Goal: Task Accomplishment & Management: Use online tool/utility

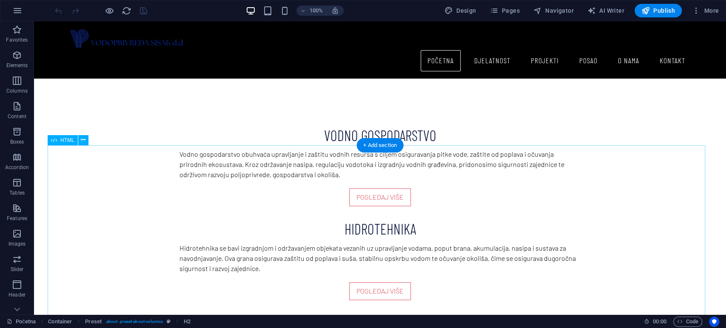
scroll to position [710, 0]
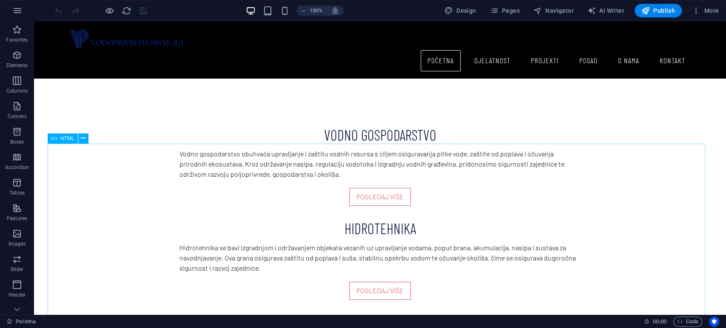
click at [70, 141] on span "HTML" at bounding box center [67, 138] width 14 height 5
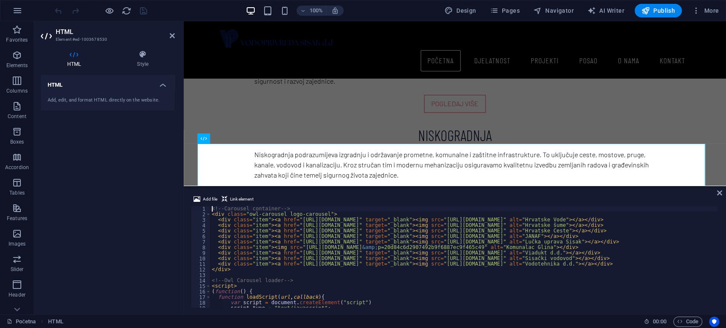
scroll to position [619, 0]
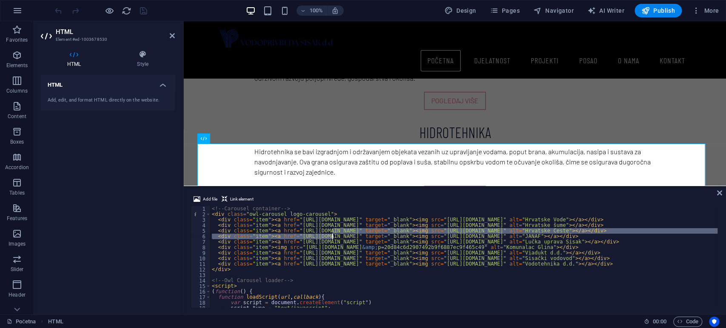
click at [332, 235] on div "<!-- Carousel container --> < div class = "owl-carousel logo-carousel" > < div …" at bounding box center [538, 261] width 657 height 111
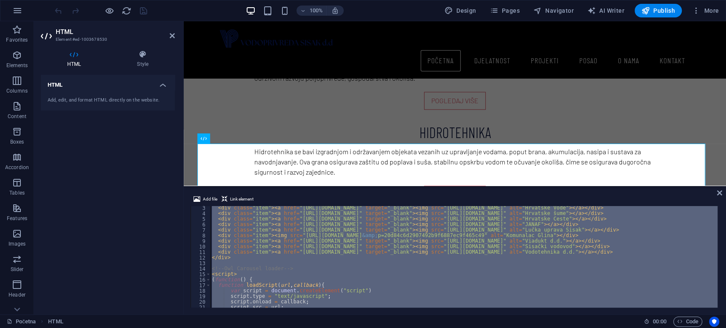
scroll to position [12, 0]
click at [335, 240] on div "< div class = "item" > < a href = "[URL][DOMAIN_NAME]" target = "_blank" > < im…" at bounding box center [464, 257] width 508 height 102
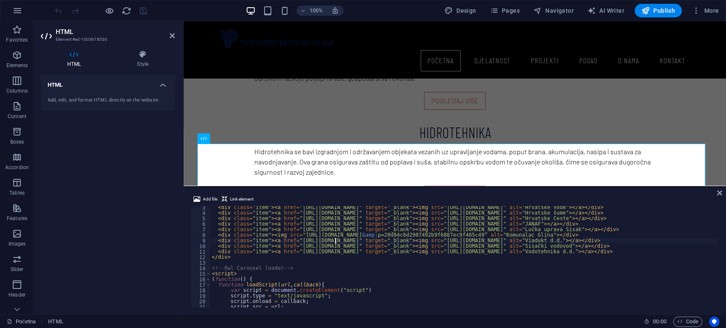
click at [306, 247] on div "< div class = "item" > < a href = "[URL][DOMAIN_NAME]" target = "_blank" > < im…" at bounding box center [538, 260] width 657 height 111
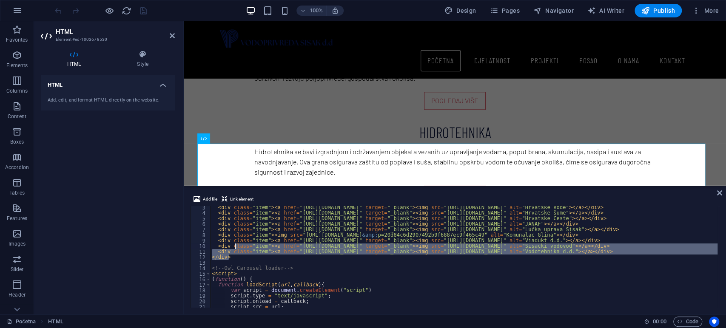
drag, startPoint x: 241, startPoint y: 259, endPoint x: 236, endPoint y: 246, distance: 13.9
click at [236, 246] on div "< div class = "item" > < a href = "[URL][DOMAIN_NAME]" target = "_blank" > < im…" at bounding box center [538, 260] width 657 height 111
click at [268, 258] on div "< div class = "item" > < a href = "[URL][DOMAIN_NAME]" target = "_blank" > < im…" at bounding box center [464, 257] width 508 height 102
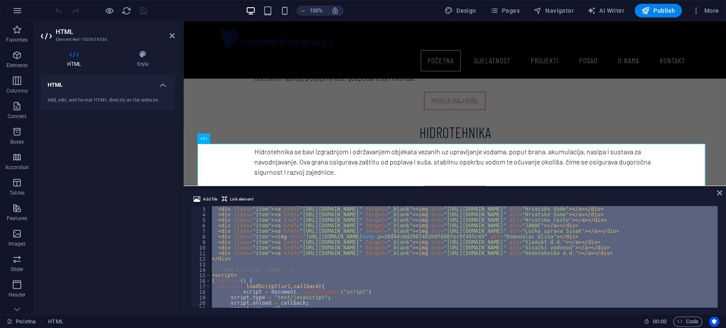
scroll to position [0, 0]
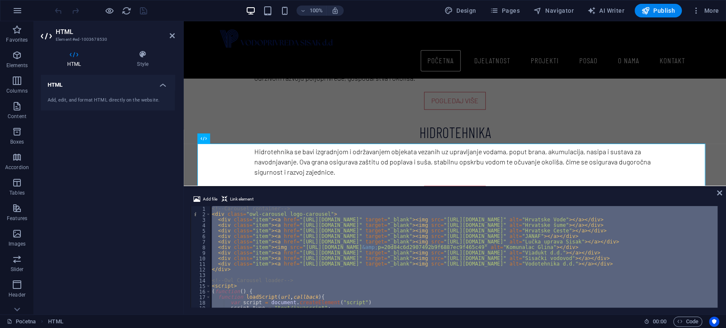
click at [245, 253] on div "<!-- Carousel container --> < div class = "owl-carousel logo-carousel" > < div …" at bounding box center [464, 257] width 508 height 102
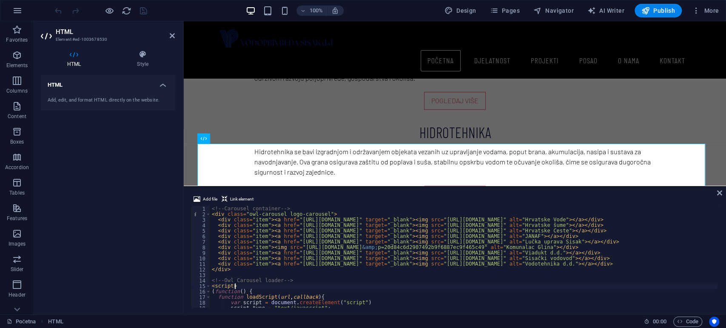
click at [313, 285] on div "<!-- Carousel container --> < div class = "owl-carousel logo-carousel" > < div …" at bounding box center [538, 261] width 657 height 111
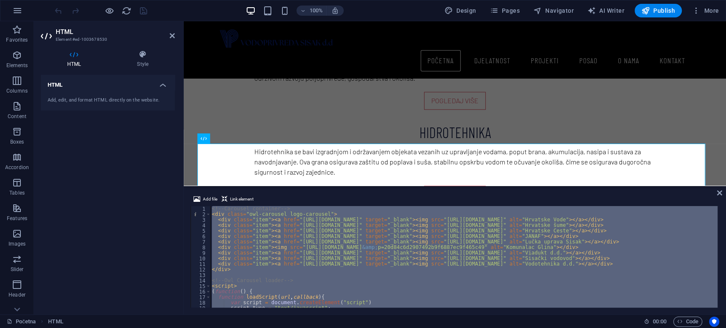
paste textarea
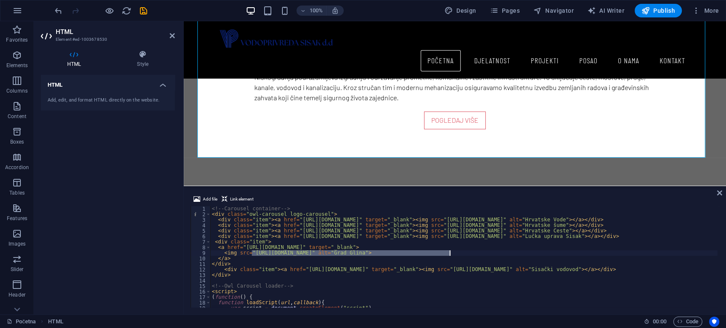
drag, startPoint x: 253, startPoint y: 253, endPoint x: 451, endPoint y: 255, distance: 198.3
click at [451, 255] on div "<!-- Carousel container --> < div class = "owl-carousel logo-carousel" > < div …" at bounding box center [538, 261] width 657 height 111
paste textarea "[DOMAIN_NAME][URL][DOMAIN_NAME][PERSON_NAME]"
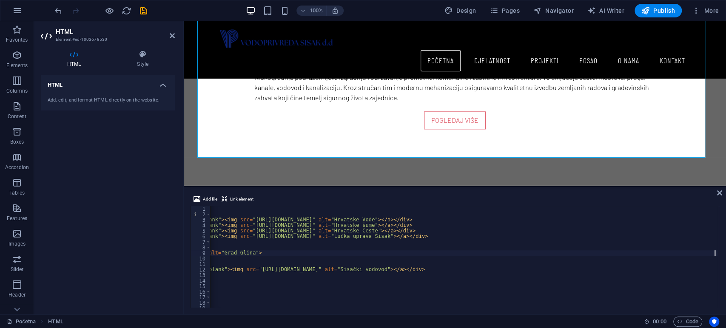
scroll to position [0, 191]
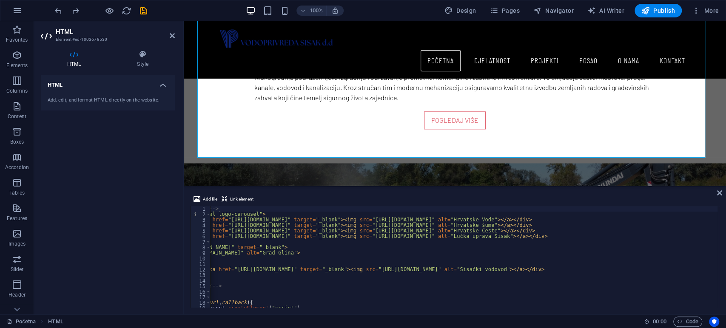
scroll to position [0, 0]
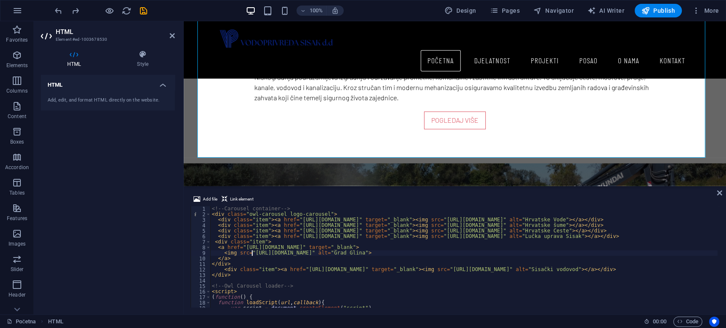
click at [253, 256] on div "<!-- Carousel container --> < div class = "owl-carousel logo-carousel" > < div …" at bounding box center [538, 261] width 657 height 111
click at [253, 255] on div "<!-- Carousel container --> < div class = "owl-carousel logo-carousel" > < div …" at bounding box center [538, 261] width 657 height 111
click at [253, 255] on div "<!-- Carousel container --> < div class = "owl-carousel logo-carousel" > < div …" at bounding box center [464, 257] width 508 height 102
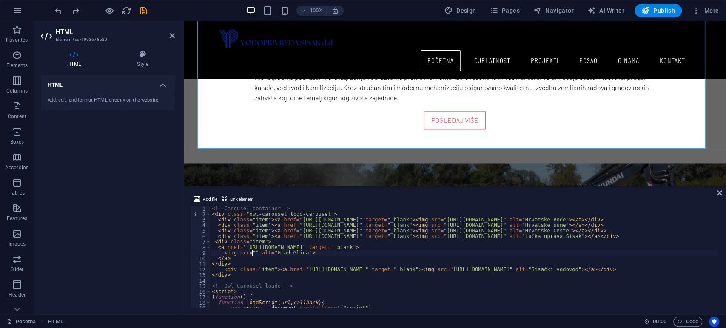
paste textarea "[URL][DOMAIN_NAME][PERSON_NAME]"
type textarea "<img src="[URL][DOMAIN_NAME][PERSON_NAME]" alt="Grad Glina">"
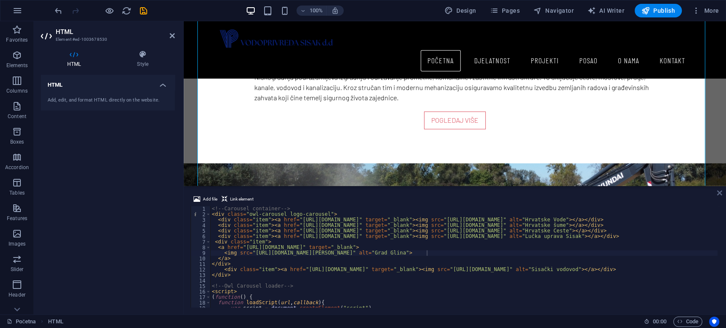
click at [718, 192] on icon at bounding box center [719, 193] width 5 height 7
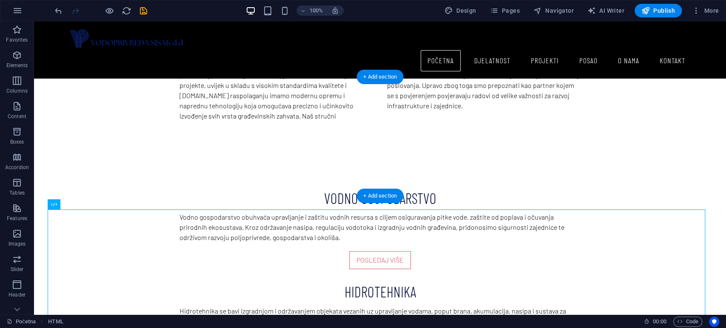
scroll to position [625, 0]
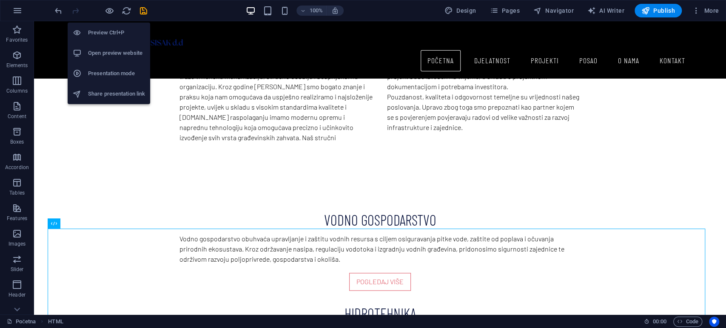
click at [112, 54] on h6 "Open preview website" at bounding box center [116, 53] width 57 height 10
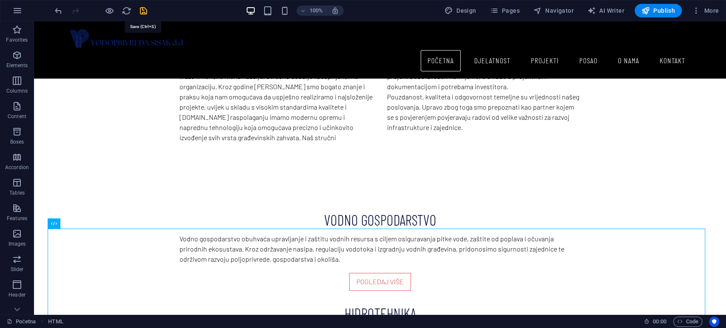
click at [143, 11] on icon "save" at bounding box center [144, 11] width 10 height 10
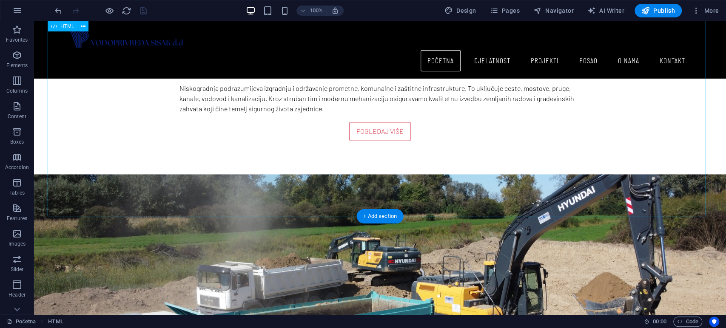
scroll to position [762, 0]
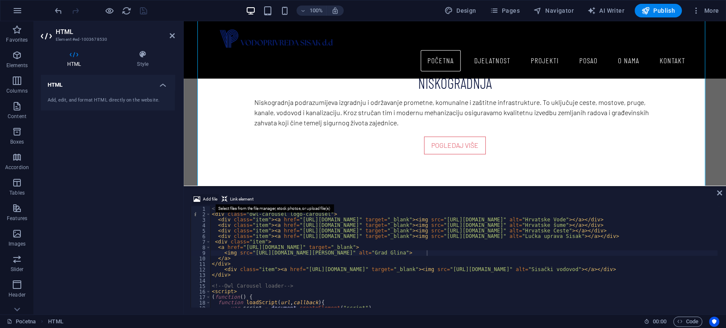
click at [201, 201] on button "Add file" at bounding box center [205, 199] width 26 height 10
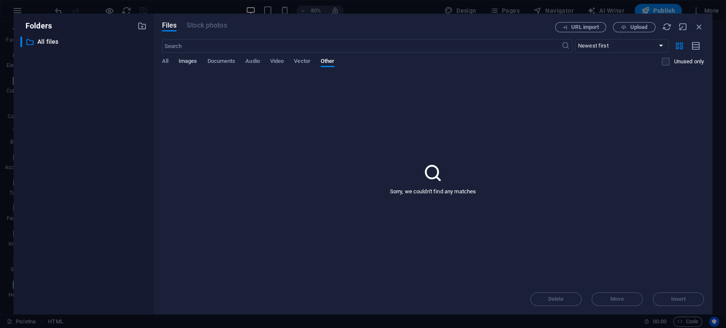
click at [189, 61] on span "Images" at bounding box center [188, 62] width 19 height 12
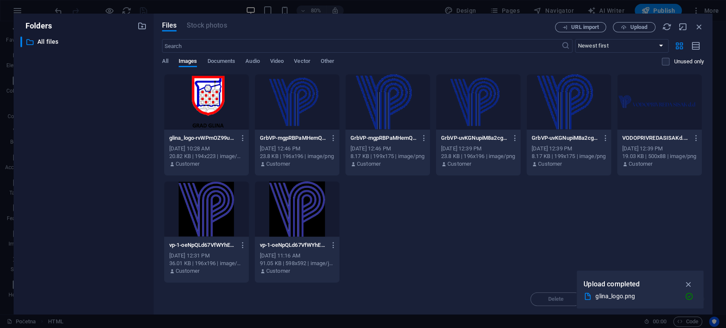
click at [469, 228] on div "glina_logo-rvWPmOZ99u0lenA-xdXyZQ.png glina_logo-rvWPmOZ99u0lenA-xdXyZQ.png [DA…" at bounding box center [433, 178] width 542 height 209
click at [688, 282] on icon "button" at bounding box center [689, 284] width 10 height 9
click at [218, 114] on div at bounding box center [206, 101] width 85 height 55
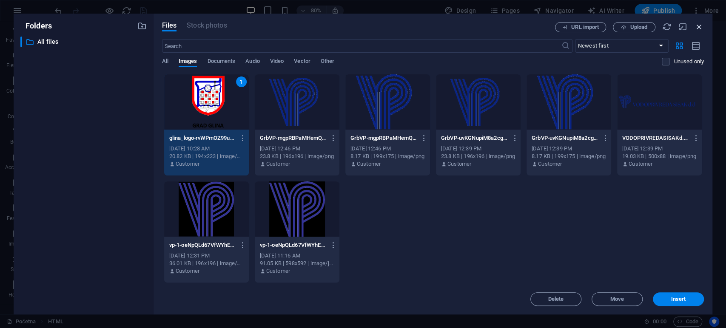
click at [700, 24] on icon "button" at bounding box center [699, 26] width 9 height 9
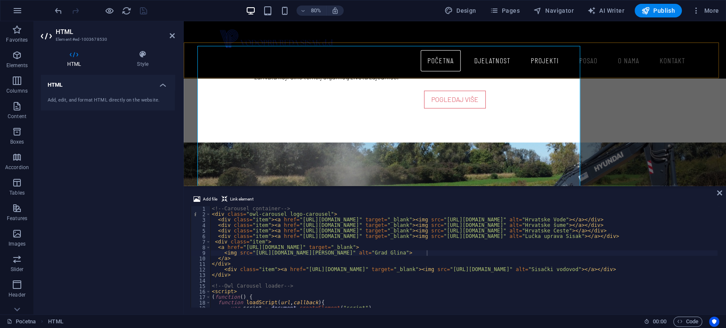
scroll to position [762, 0]
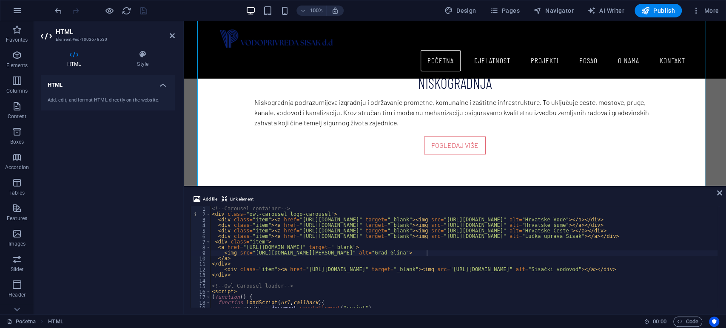
click at [302, 263] on div "<!-- Carousel container --> < div class = "owl-carousel logo-carousel" > < div …" at bounding box center [538, 261] width 657 height 111
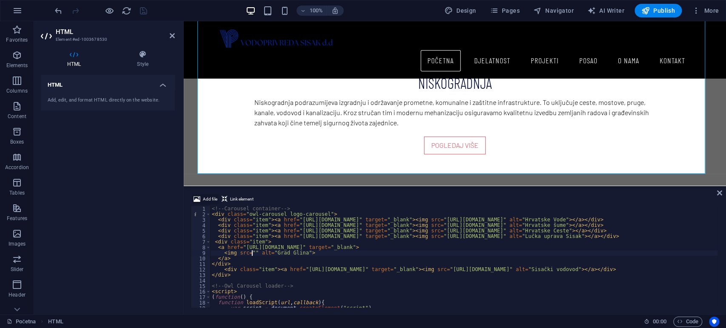
click at [203, 197] on span "Add file" at bounding box center [210, 199] width 14 height 10
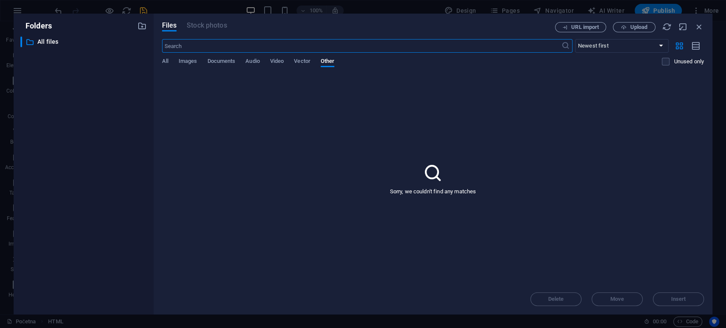
scroll to position [808, 0]
click at [183, 60] on span "Images" at bounding box center [188, 62] width 19 height 12
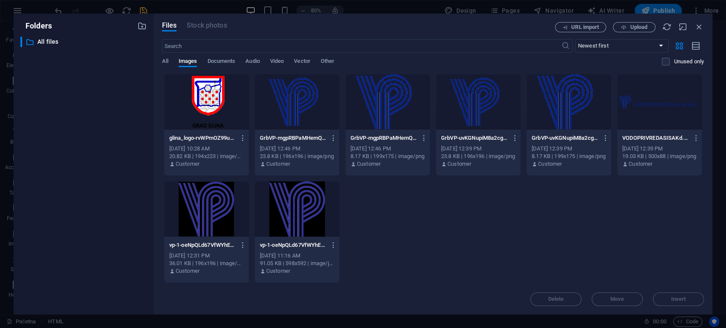
click at [222, 124] on div at bounding box center [206, 101] width 85 height 55
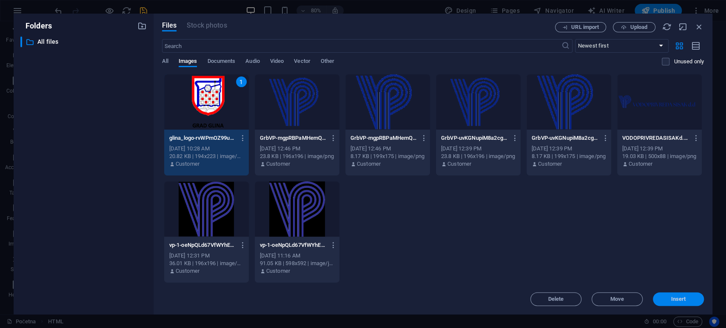
click at [673, 295] on button "Insert" at bounding box center [678, 300] width 51 height 14
type textarea "<img src="[URL][DOMAIN_NAME]" alt="Grad Glina">"
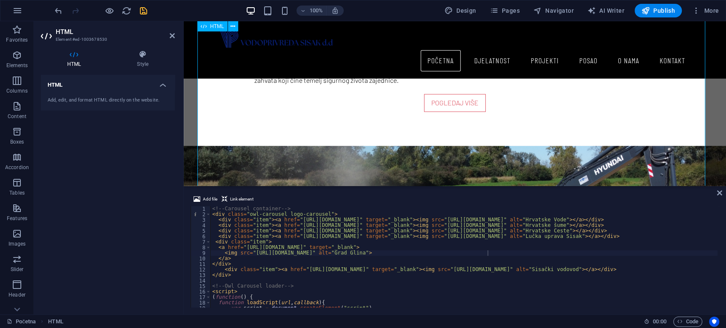
scroll to position [806, 0]
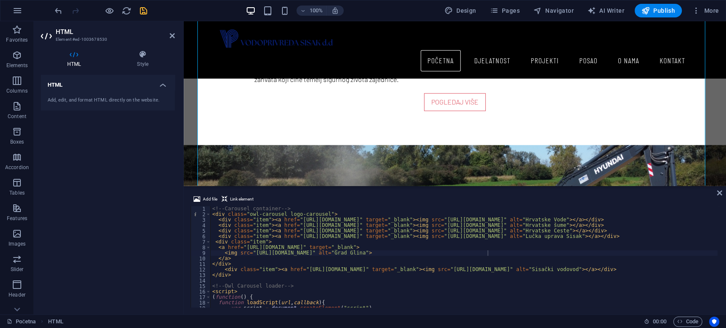
click at [140, 9] on icon "save" at bounding box center [144, 11] width 10 height 10
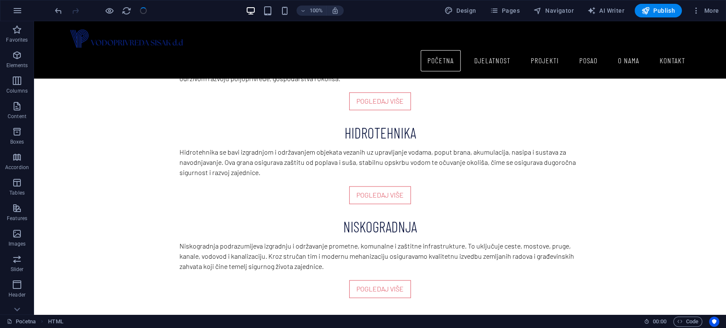
scroll to position [897, 0]
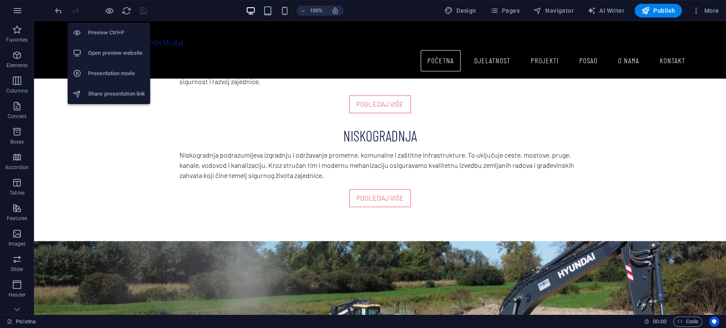
click at [130, 60] on li "Open preview website" at bounding box center [109, 53] width 83 height 20
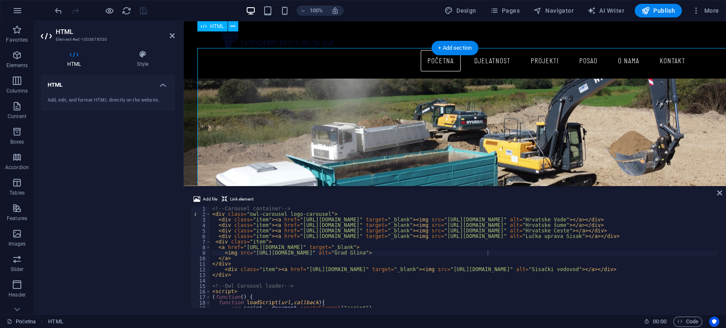
scroll to position [806, 0]
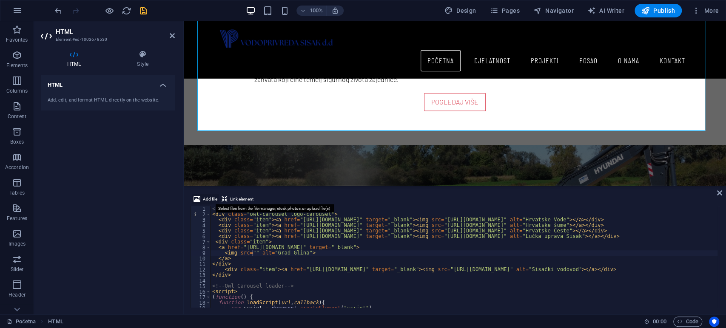
click at [203, 197] on span "Add file" at bounding box center [210, 199] width 14 height 10
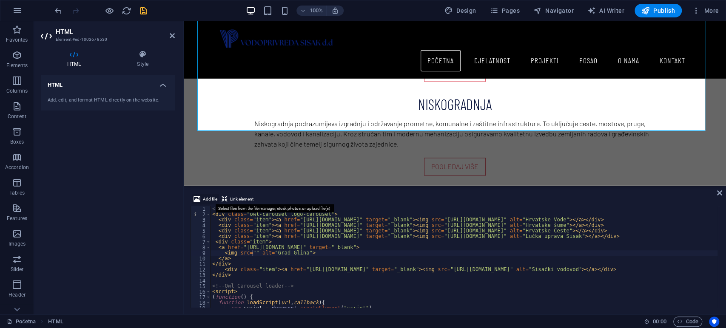
scroll to position [851, 0]
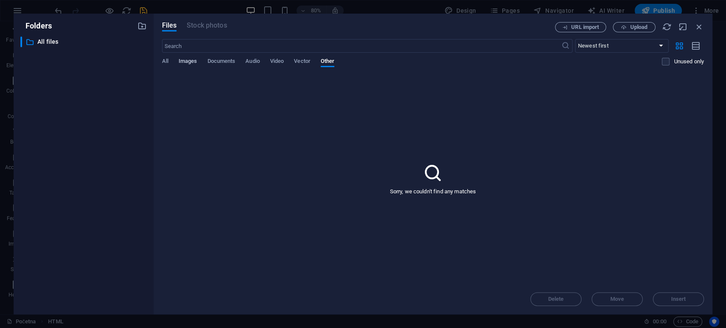
click at [191, 65] on span "Images" at bounding box center [188, 62] width 19 height 12
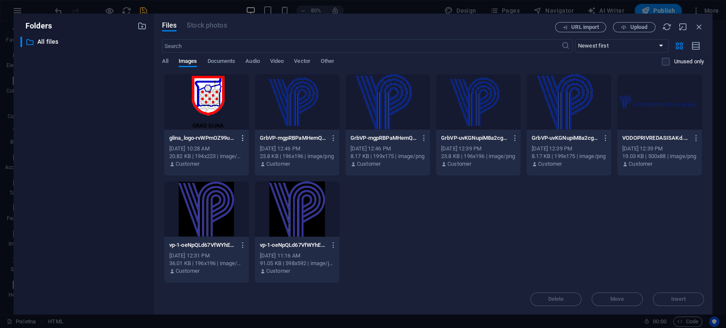
click at [240, 140] on icon "button" at bounding box center [243, 138] width 8 height 8
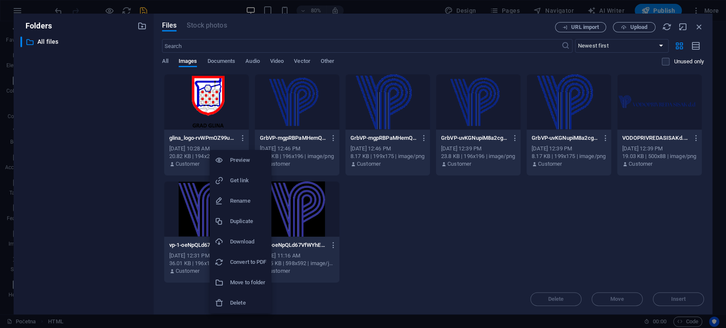
click at [245, 303] on h6 "Delete" at bounding box center [248, 303] width 36 height 10
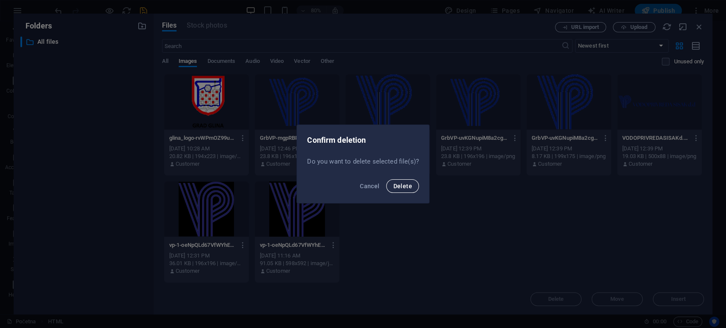
click at [406, 184] on span "Delete" at bounding box center [402, 186] width 19 height 7
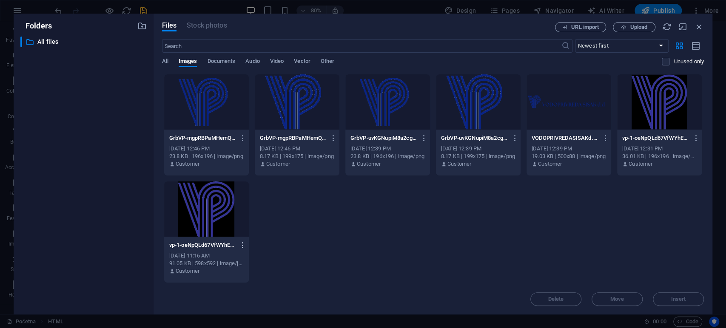
click at [245, 248] on icon "button" at bounding box center [243, 246] width 8 height 8
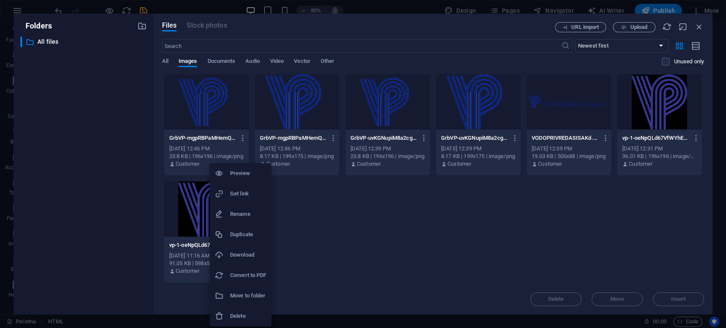
click at [252, 310] on li "Delete" at bounding box center [241, 316] width 62 height 20
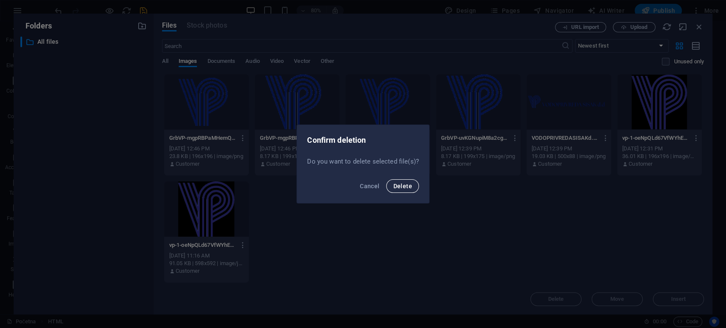
click at [403, 183] on span "Delete" at bounding box center [402, 186] width 19 height 7
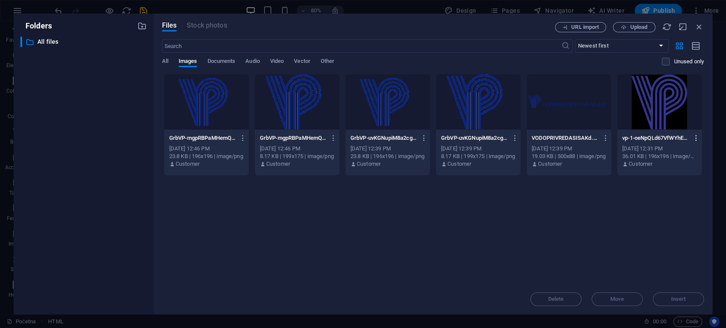
click at [697, 141] on icon "button" at bounding box center [696, 138] width 8 height 8
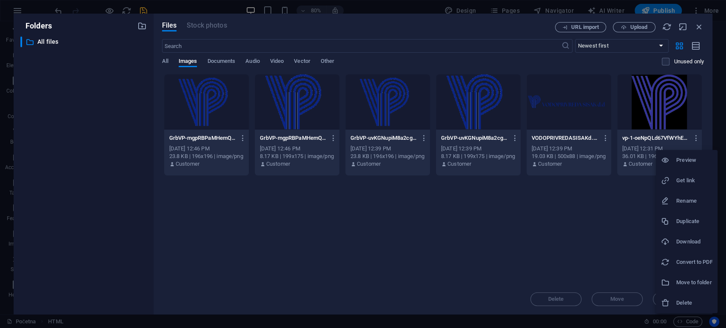
click at [685, 297] on li "Delete" at bounding box center [687, 303] width 62 height 20
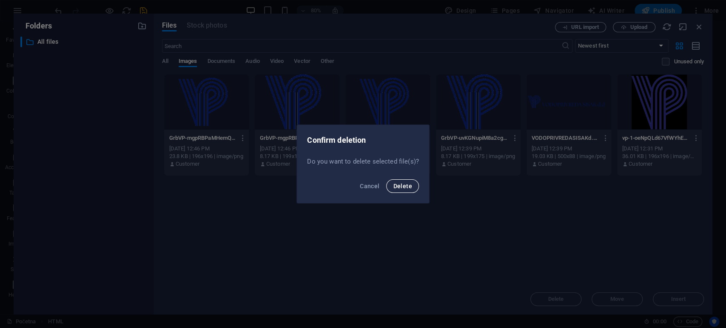
click at [405, 188] on span "Delete" at bounding box center [402, 186] width 19 height 7
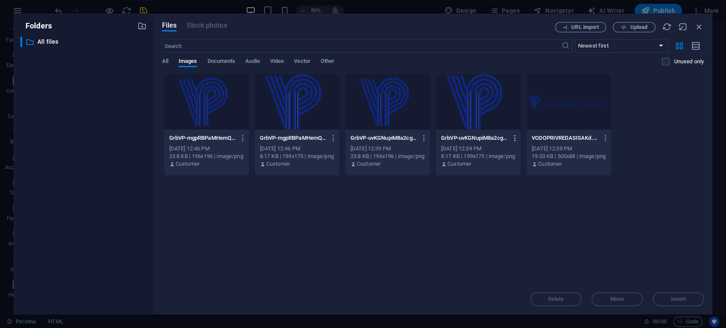
click at [513, 140] on icon "button" at bounding box center [515, 138] width 8 height 8
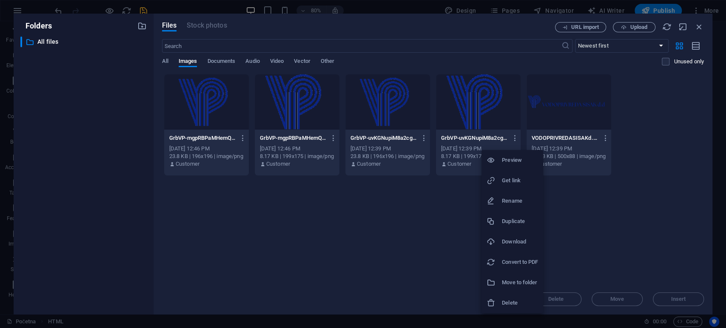
click at [511, 294] on li "Delete" at bounding box center [513, 303] width 62 height 20
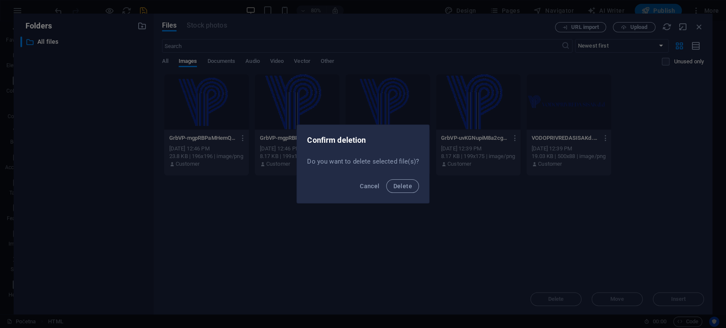
click at [385, 194] on div "Cancel Delete" at bounding box center [363, 188] width 132 height 29
click at [403, 191] on button "Delete" at bounding box center [402, 187] width 32 height 14
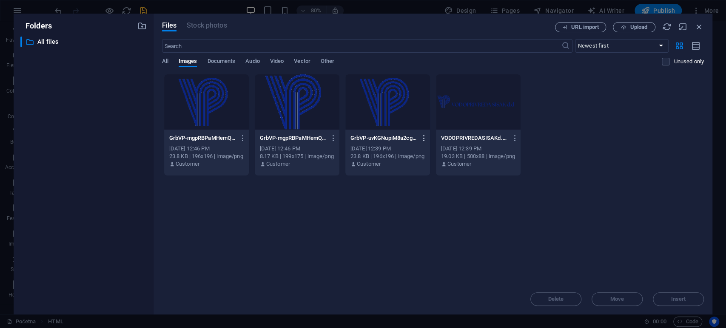
click at [422, 137] on icon "button" at bounding box center [424, 138] width 8 height 8
click at [412, 297] on li "Delete" at bounding box center [422, 303] width 62 height 20
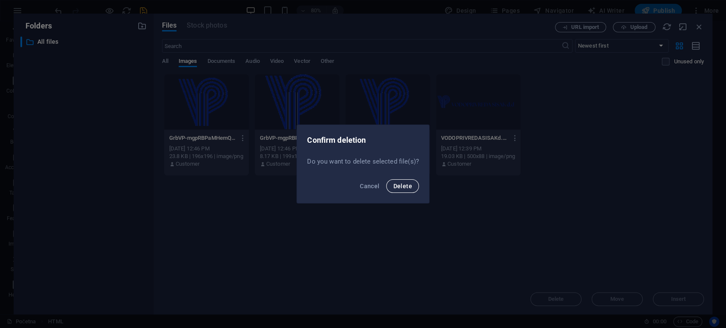
click at [403, 192] on button "Delete" at bounding box center [402, 187] width 32 height 14
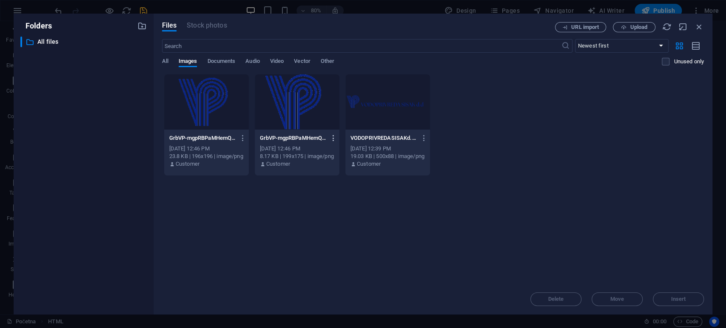
click at [330, 135] on icon "button" at bounding box center [334, 138] width 8 height 8
click at [324, 305] on h6 "Delete" at bounding box center [339, 303] width 36 height 10
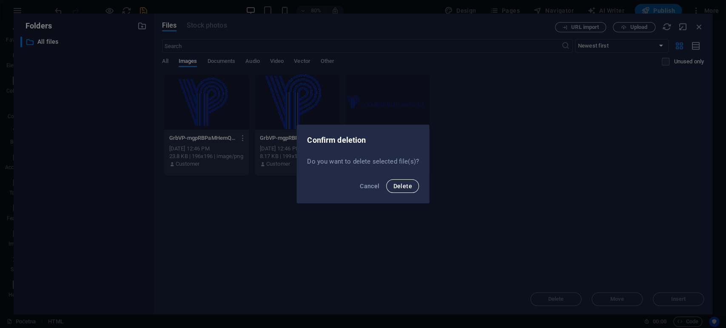
click at [402, 183] on span "Delete" at bounding box center [402, 186] width 19 height 7
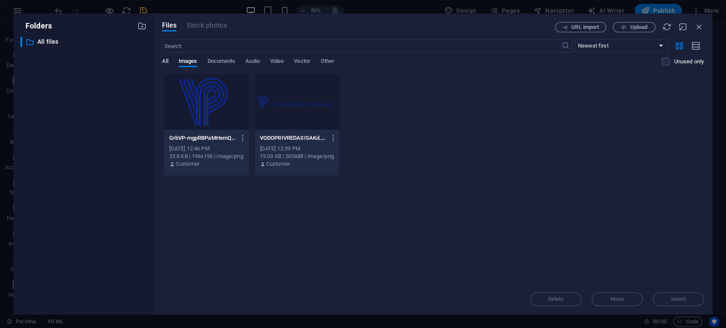
click at [165, 64] on span "All" at bounding box center [165, 62] width 6 height 12
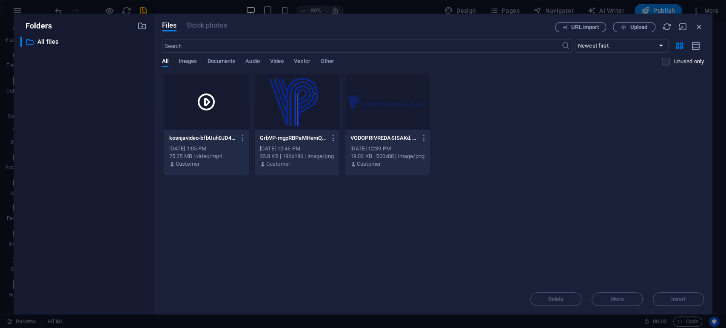
click at [236, 147] on div "[DATE] 1:05 PM" at bounding box center [206, 149] width 74 height 8
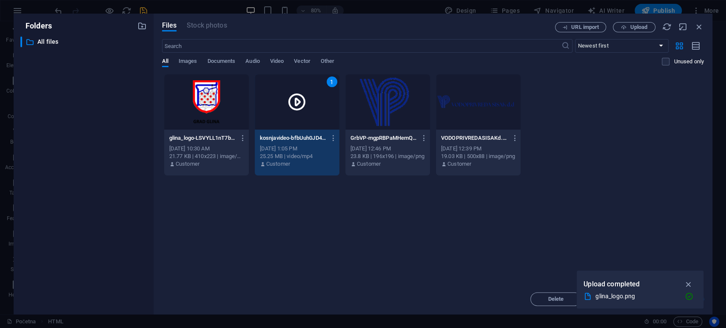
click at [206, 104] on div at bounding box center [206, 101] width 85 height 55
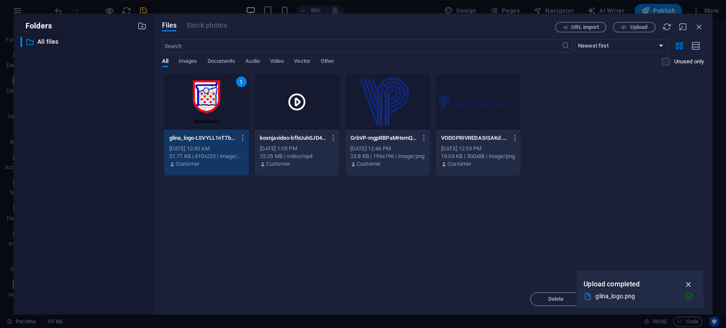
click at [685, 280] on icon "button" at bounding box center [689, 284] width 10 height 9
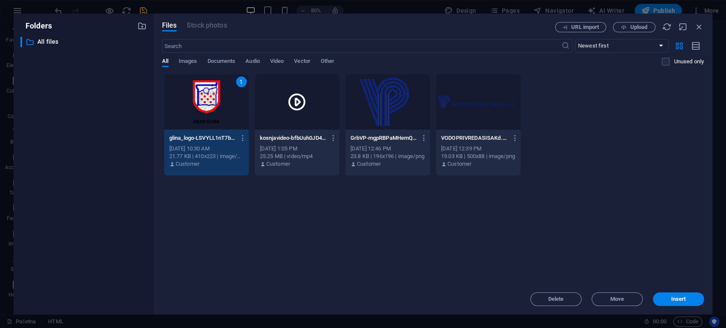
click at [687, 306] on div "Files Stock photos URL import Upload ​ Newest first Oldest first Name (A-Z) Nam…" at bounding box center [433, 164] width 559 height 301
click at [680, 300] on span "Insert" at bounding box center [678, 299] width 15 height 5
type textarea "<img src="[URL][DOMAIN_NAME]" alt="Grad Glina">"
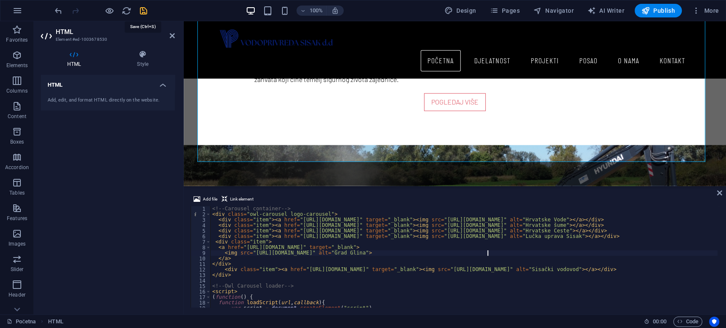
click at [143, 10] on icon "save" at bounding box center [144, 11] width 10 height 10
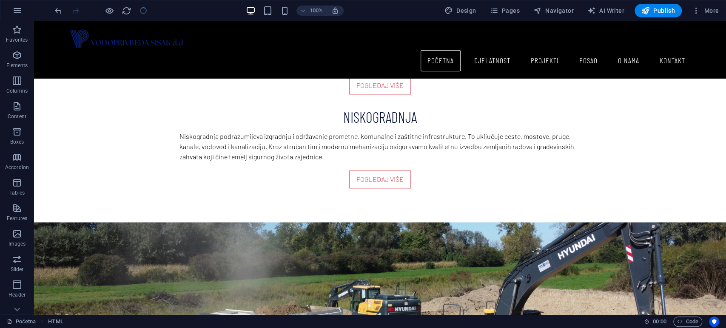
scroll to position [896, 0]
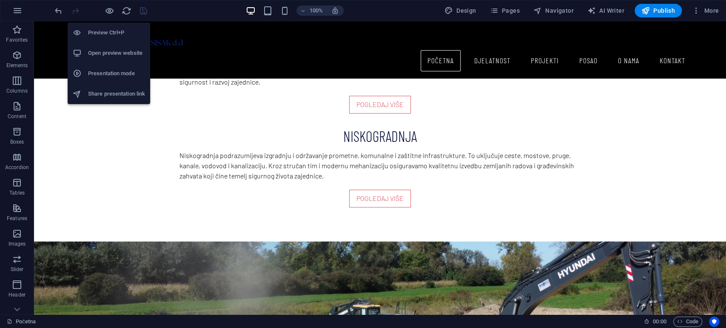
click at [116, 57] on h6 "Open preview website" at bounding box center [116, 53] width 57 height 10
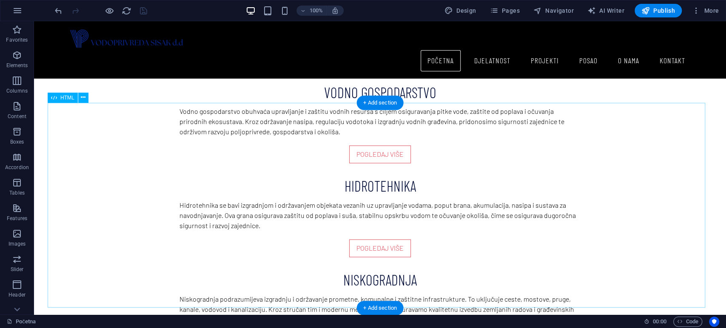
scroll to position [748, 0]
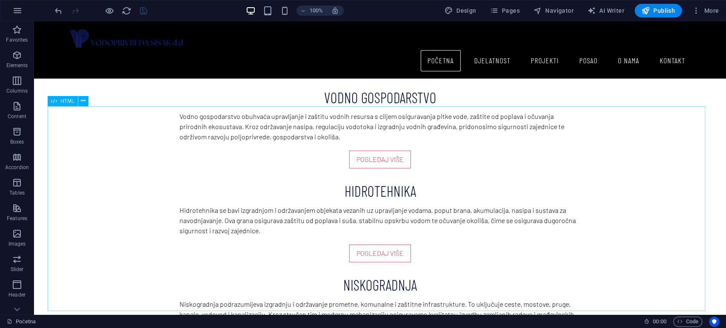
click at [61, 100] on span "HTML" at bounding box center [67, 101] width 14 height 5
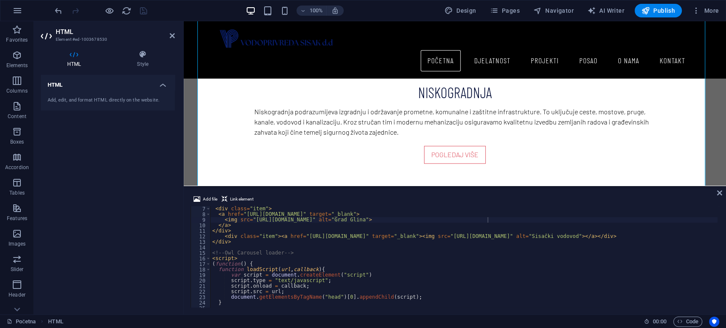
scroll to position [0, 0]
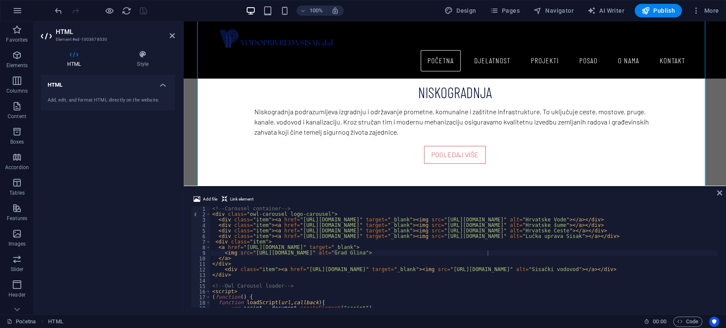
click at [220, 251] on div "<!-- Carousel container --> < div class = "owl-carousel logo-carousel" > < div …" at bounding box center [539, 261] width 657 height 111
click at [218, 246] on div "<!-- Carousel container --> < div class = "owl-carousel logo-carousel" > < div …" at bounding box center [539, 261] width 657 height 111
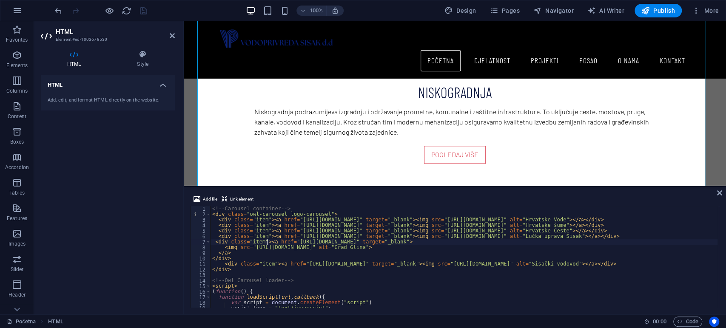
click at [220, 249] on div "<!-- Carousel container --> < div class = "owl-carousel logo-carousel" > < div …" at bounding box center [539, 261] width 657 height 111
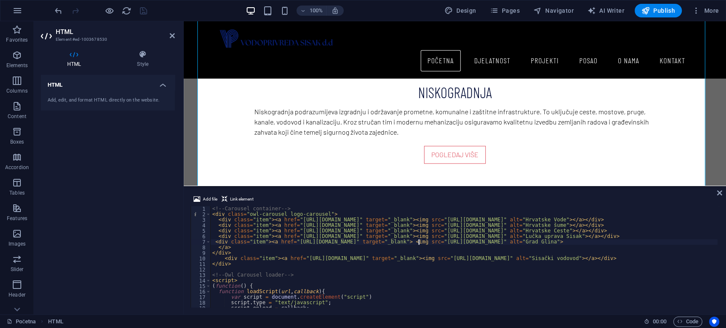
click at [214, 248] on div "<!-- Carousel container --> < div class = "owl-carousel logo-carousel" > < div …" at bounding box center [539, 261] width 657 height 111
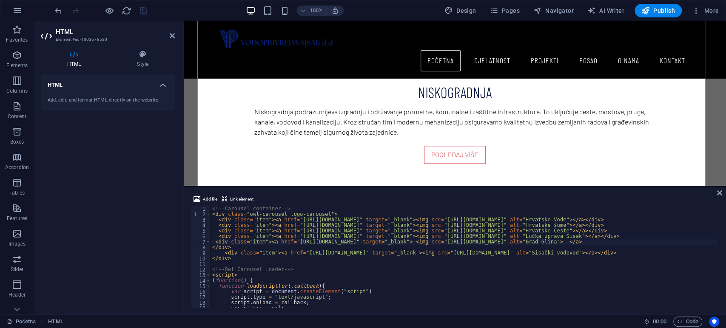
click at [211, 248] on div "<!-- Carousel container --> < div class = "owl-carousel logo-carousel" > < div …" at bounding box center [539, 261] width 657 height 111
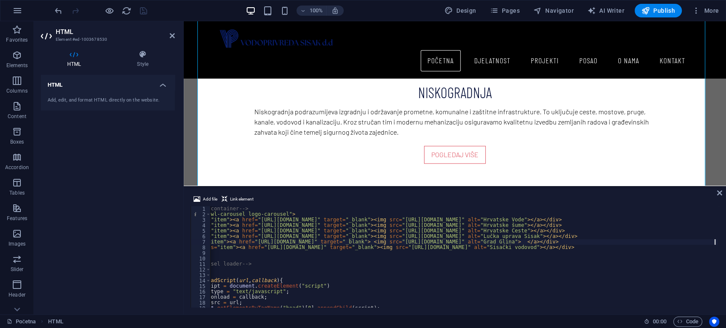
scroll to position [0, 42]
type textarea "<div class="item"><a href="[URL][DOMAIN_NAME]" target="_blank"> <img src="[URL]…"
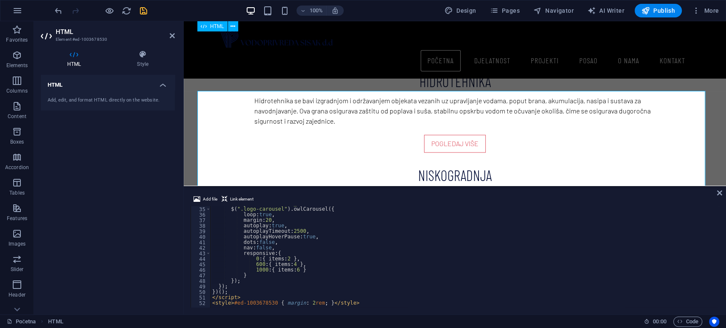
scroll to position [668, 0]
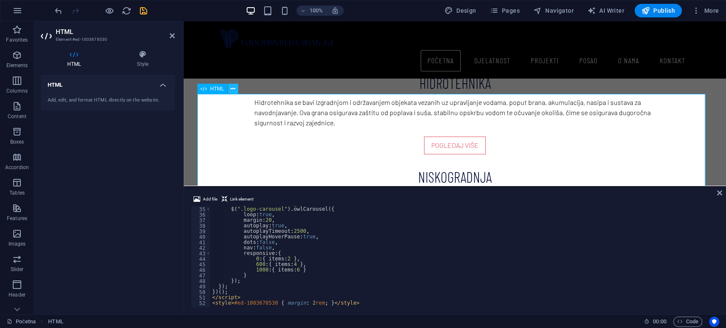
click at [235, 91] on icon at bounding box center [233, 89] width 5 height 9
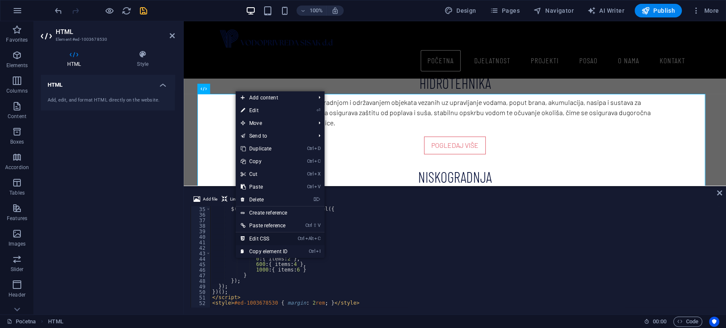
click at [289, 242] on link "Ctrl Alt C Edit CSS" at bounding box center [264, 239] width 57 height 13
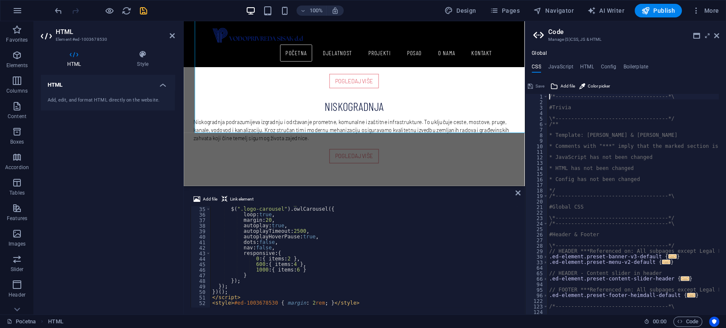
scroll to position [330, 0]
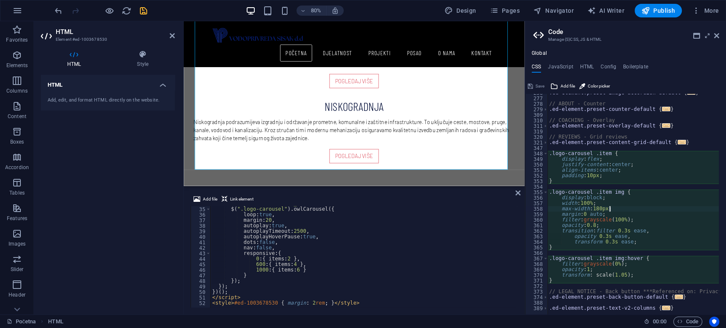
click at [621, 210] on div ".ed-element.preset-image-accordion-default { ... } // ABOUT - Counter .ed-eleme…" at bounding box center [676, 202] width 256 height 225
type textarea "max-width: 180px;"
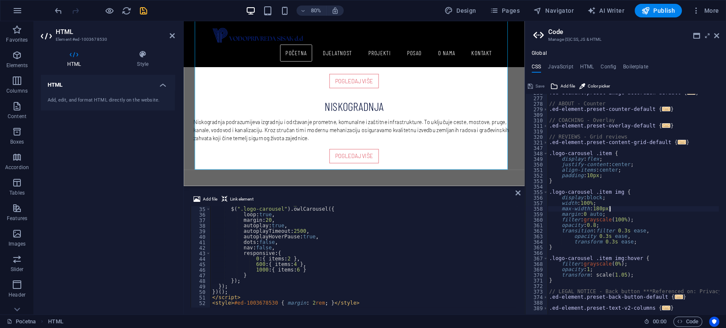
scroll to position [0, 1]
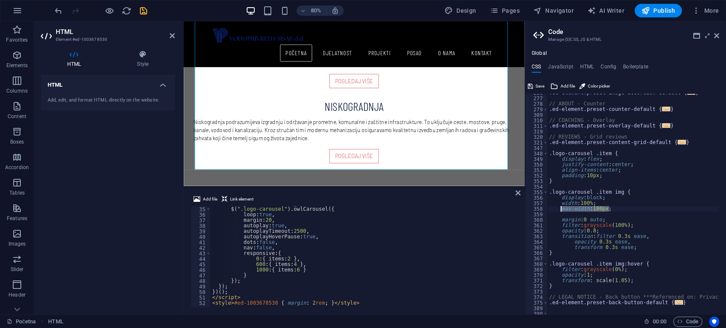
drag, startPoint x: 610, startPoint y: 207, endPoint x: 560, endPoint y: 208, distance: 49.4
click at [560, 208] on div ".ed-element.preset-image-accordion-default { ... } // ABOUT - Counter .ed-eleme…" at bounding box center [676, 202] width 256 height 225
type textarea "max-width: 180px;"
click at [566, 211] on div ".ed-element.preset-image-accordion-default { ... } // ABOUT - Counter .ed-eleme…" at bounding box center [633, 204] width 171 height 221
click at [565, 212] on div ".ed-element.preset-image-accordion-default { ... } // ABOUT - Counter .ed-eleme…" at bounding box center [676, 202] width 256 height 225
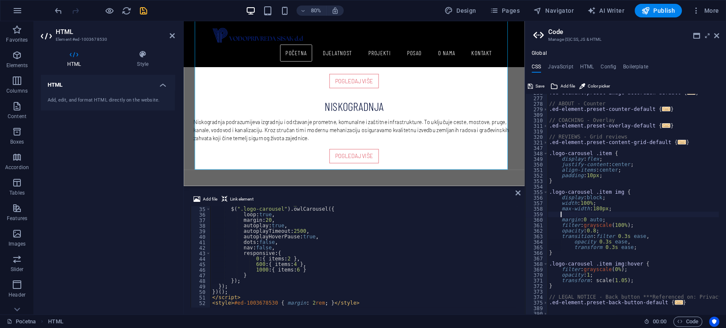
paste textarea "max-width: 180px;"
click at [580, 214] on div ".ed-element.preset-image-accordion-default { ... } // ABOUT - Counter .ed-eleme…" at bounding box center [676, 202] width 256 height 225
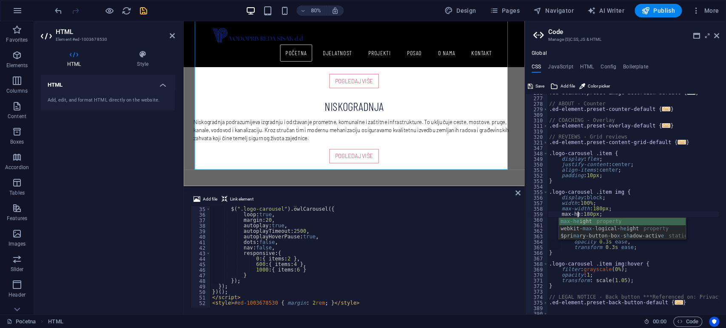
scroll to position [0, 3]
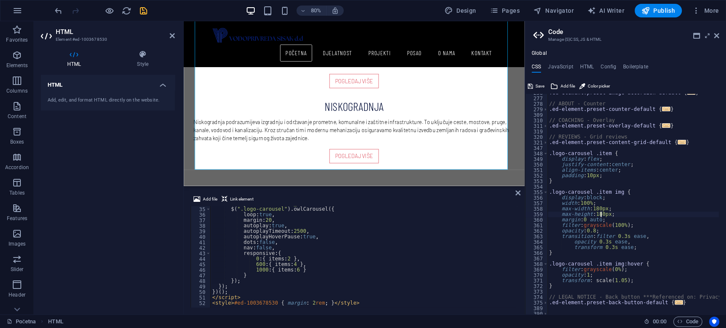
click at [602, 214] on div ".ed-element.preset-image-accordion-default { ... } // ABOUT - Counter .ed-eleme…" at bounding box center [676, 202] width 256 height 225
click at [681, 200] on div ".ed-element.preset-image-accordion-default { ... } // ABOUT - Counter .ed-eleme…" at bounding box center [676, 202] width 256 height 225
type textarea "display: block;"
click at [146, 7] on icon "save" at bounding box center [144, 11] width 10 height 10
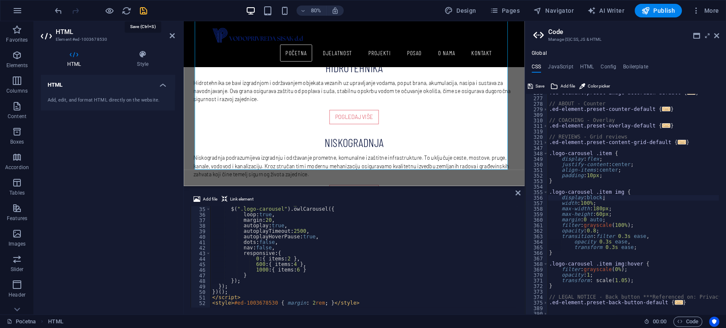
scroll to position [853, 0]
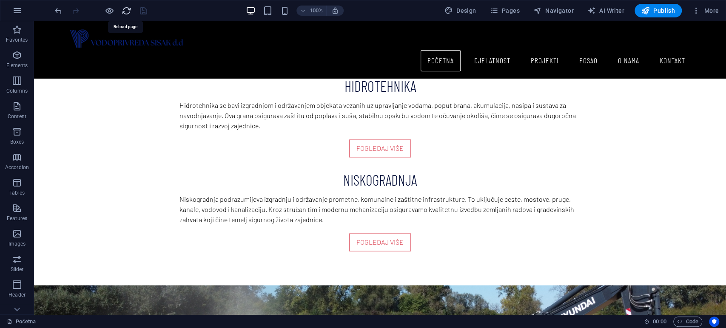
click at [126, 10] on icon "reload" at bounding box center [127, 11] width 10 height 10
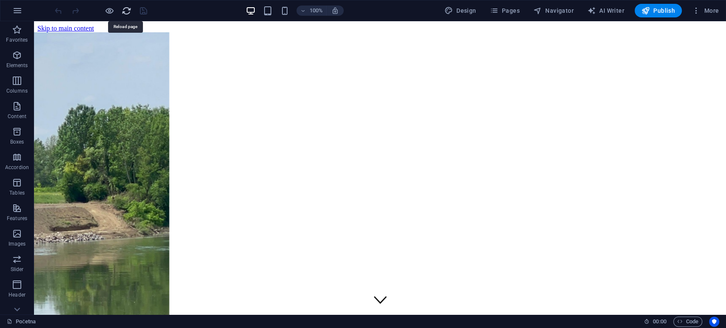
scroll to position [0, 0]
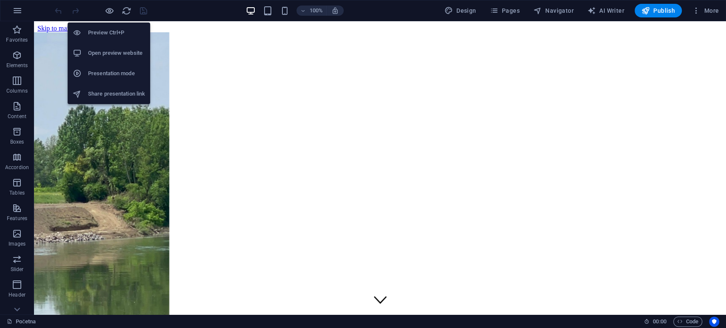
click at [102, 52] on h6 "Open preview website" at bounding box center [116, 53] width 57 height 10
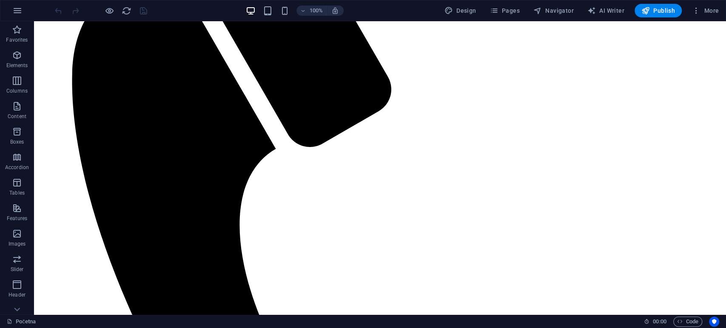
scroll to position [735, 0]
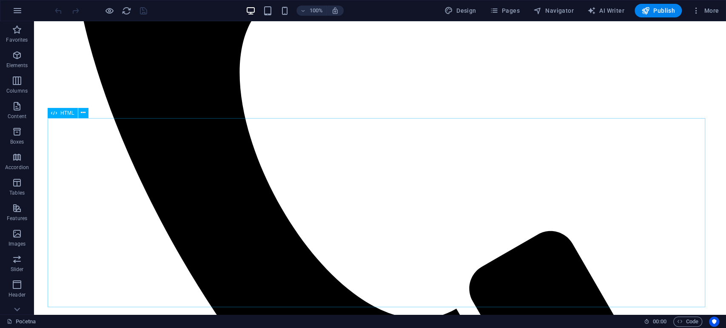
click at [65, 114] on span "HTML" at bounding box center [67, 113] width 14 height 5
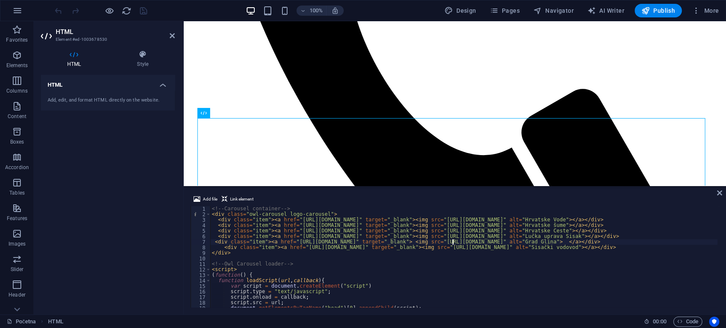
click at [454, 243] on div "<!-- Carousel container --> < div class = "owl-carousel logo-carousel" > < div …" at bounding box center [538, 261] width 657 height 111
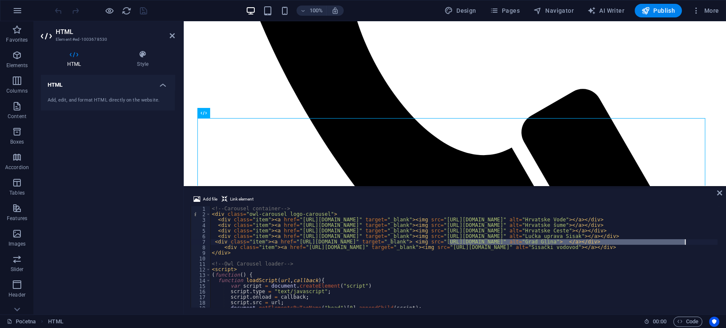
drag, startPoint x: 450, startPoint y: 243, endPoint x: 686, endPoint y: 243, distance: 235.7
click at [686, 243] on div "<!-- Carousel container --> < div class = "owl-carousel logo-carousel" > < div …" at bounding box center [538, 261] width 657 height 111
type textarea "<div class="item"><a href="[URL][DOMAIN_NAME]" target="_blank"> <img src="" alt…"
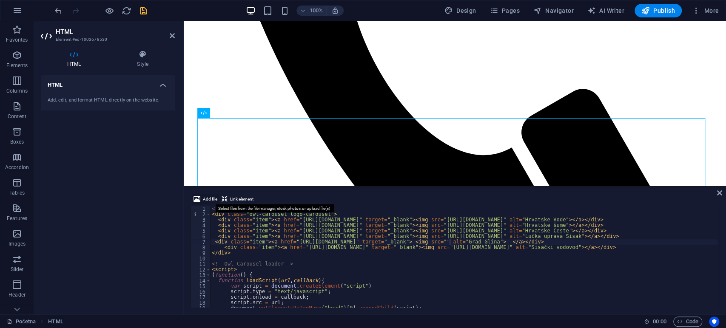
click at [206, 198] on span "Add file" at bounding box center [210, 199] width 14 height 10
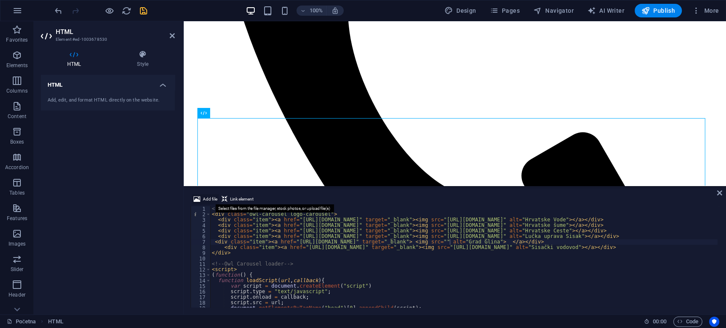
scroll to position [665, 0]
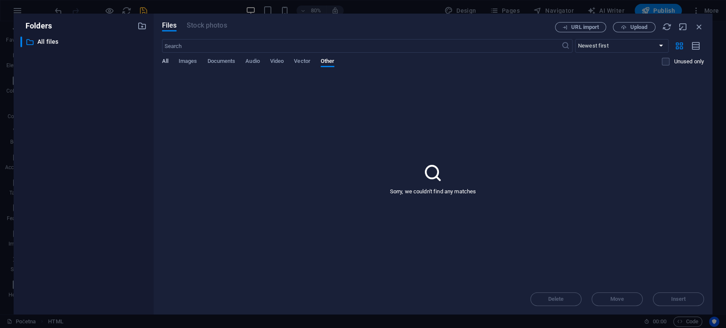
click at [166, 60] on span "All" at bounding box center [165, 62] width 6 height 12
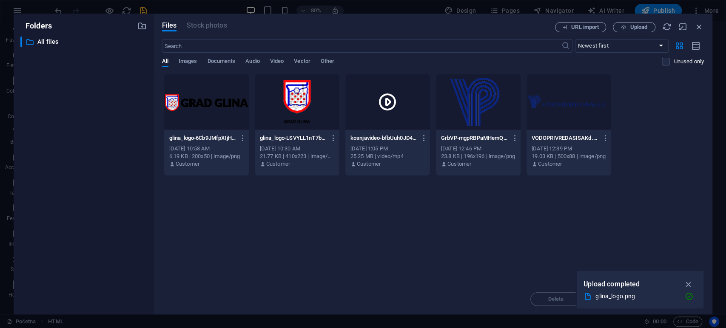
click at [194, 102] on div at bounding box center [206, 101] width 85 height 55
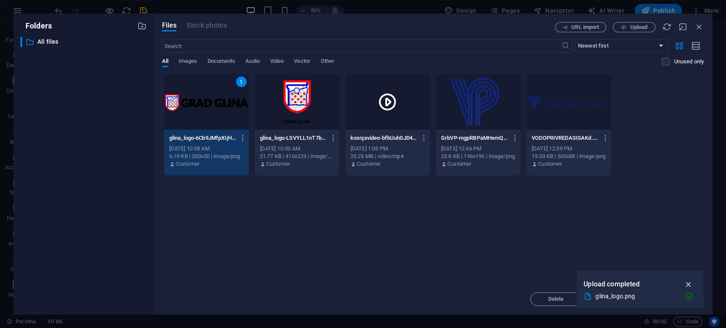
click at [688, 283] on icon "button" at bounding box center [689, 284] width 10 height 9
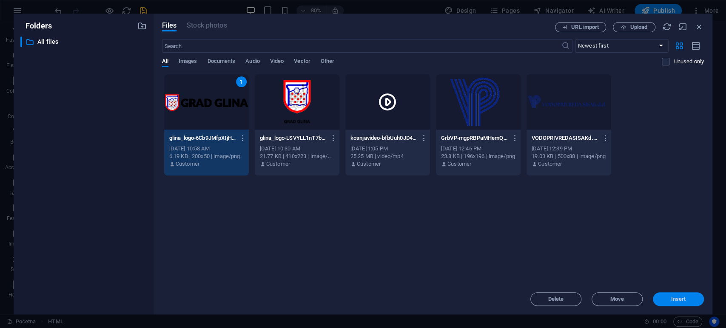
click at [670, 302] on span "Insert" at bounding box center [678, 299] width 44 height 5
type textarea "<div class="item"><a href="[URL][DOMAIN_NAME]" target="_blank"> <img src="[URL]…"
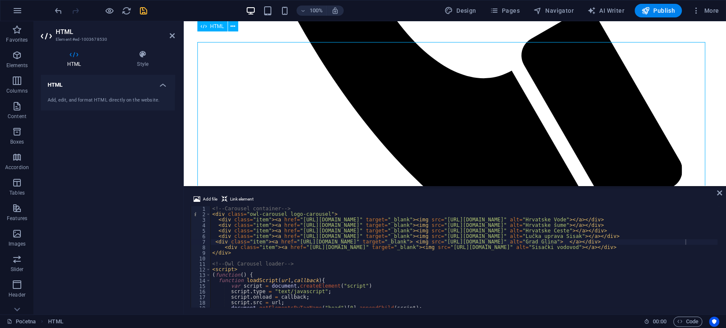
scroll to position [720, 0]
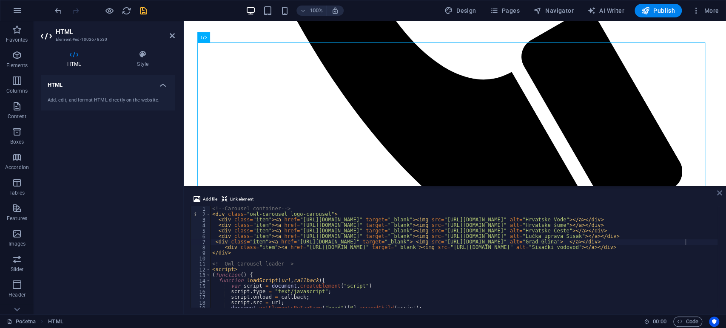
click at [720, 195] on icon at bounding box center [719, 193] width 5 height 7
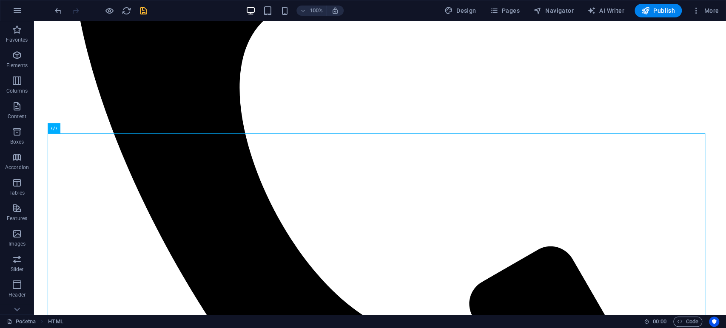
click at [145, 8] on icon "save" at bounding box center [144, 11] width 10 height 10
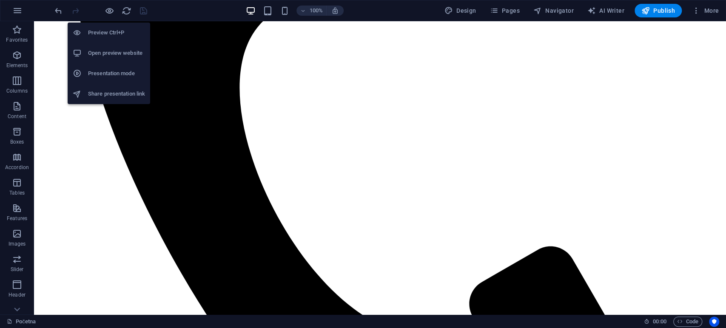
click at [112, 45] on li "Open preview website" at bounding box center [109, 53] width 83 height 20
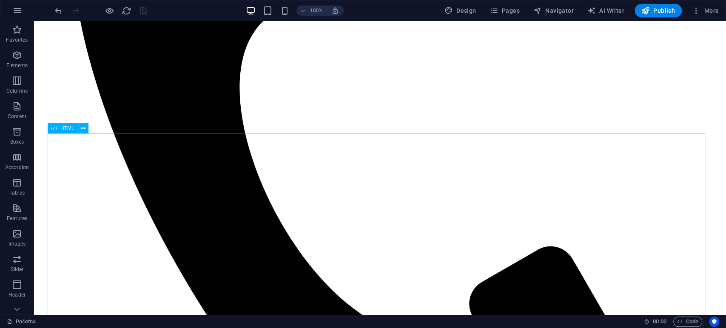
click at [71, 132] on div "HTML" at bounding box center [63, 128] width 30 height 10
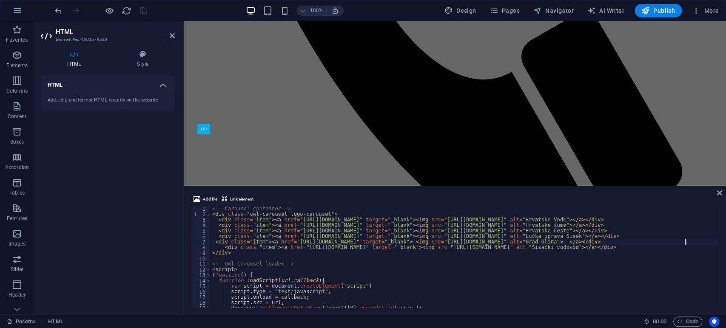
scroll to position [629, 0]
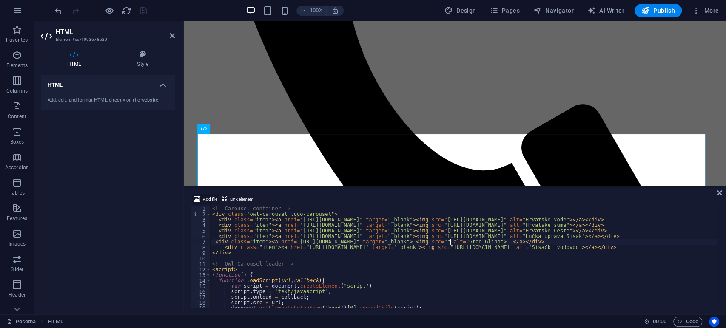
click at [210, 196] on span "Add file" at bounding box center [210, 199] width 14 height 10
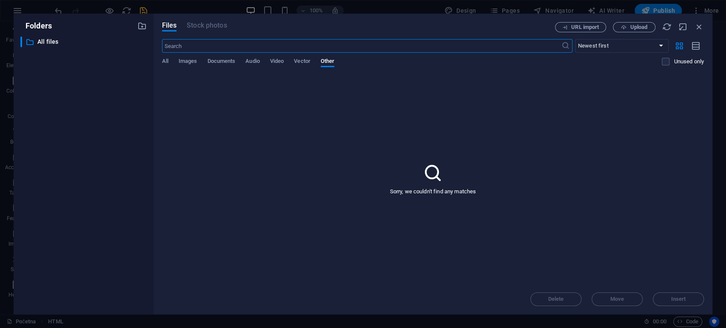
scroll to position [650, 0]
click at [191, 66] on button "Images" at bounding box center [188, 62] width 19 height 9
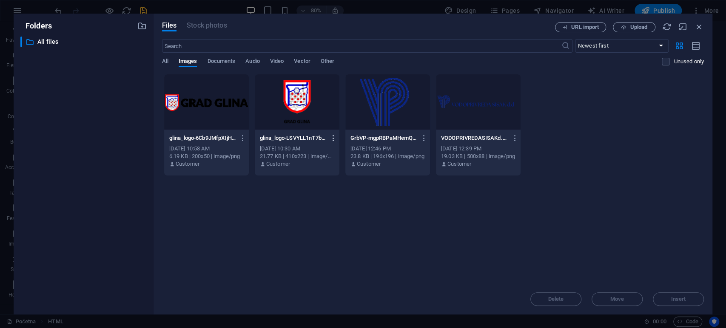
click at [334, 135] on icon "button" at bounding box center [334, 138] width 8 height 8
click at [345, 302] on h6 "Delete" at bounding box center [339, 303] width 36 height 10
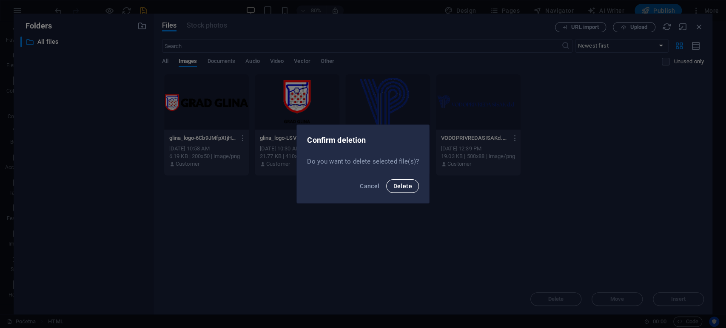
click at [403, 188] on span "Delete" at bounding box center [402, 186] width 19 height 7
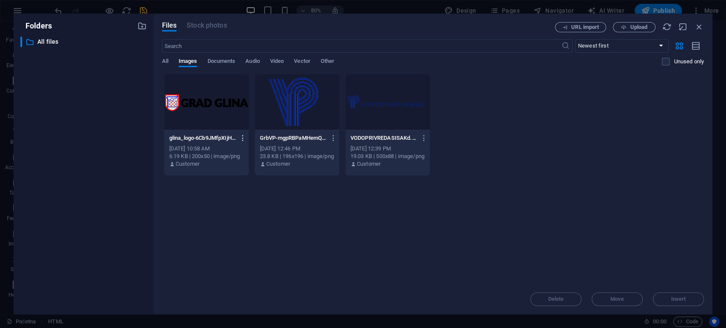
click at [242, 136] on icon "button" at bounding box center [243, 138] width 8 height 8
click at [247, 308] on h6 "Delete" at bounding box center [248, 303] width 36 height 10
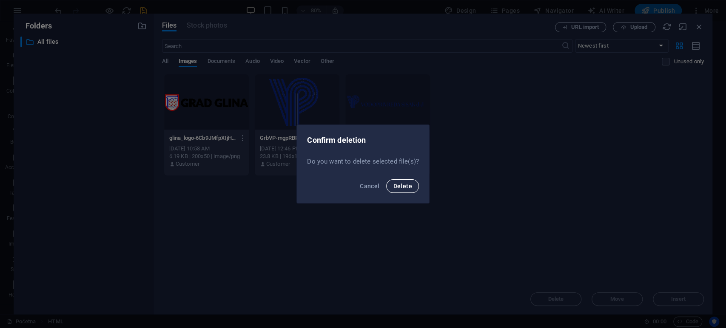
click at [407, 185] on span "Delete" at bounding box center [402, 186] width 19 height 7
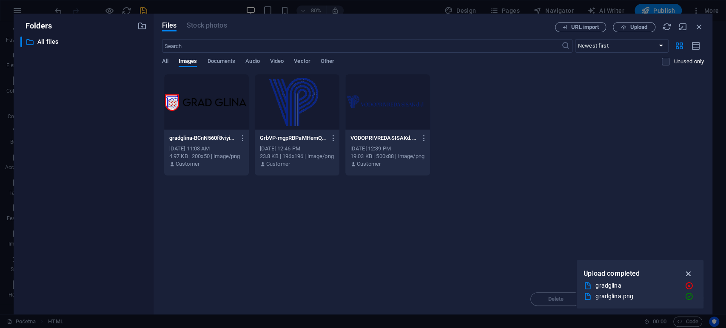
click at [690, 277] on icon "button" at bounding box center [689, 273] width 10 height 9
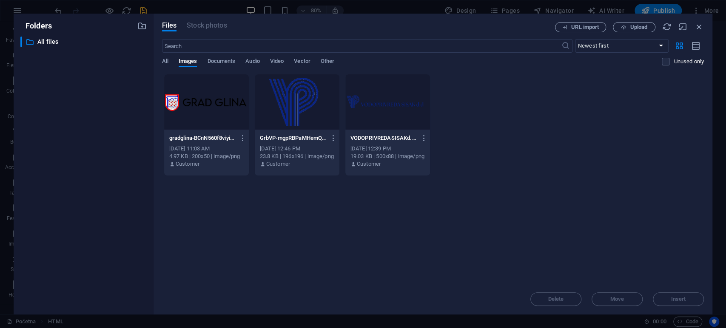
click at [208, 109] on div at bounding box center [206, 101] width 85 height 55
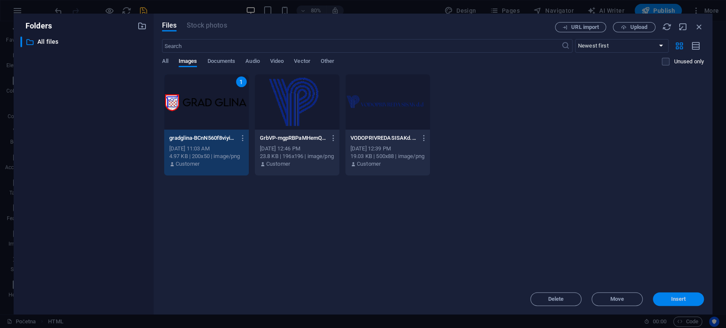
click at [679, 302] on span "Insert" at bounding box center [678, 299] width 15 height 5
type textarea "<div class="item"><a href="[URL][DOMAIN_NAME]" target="_blank"> <img src="[URL]…"
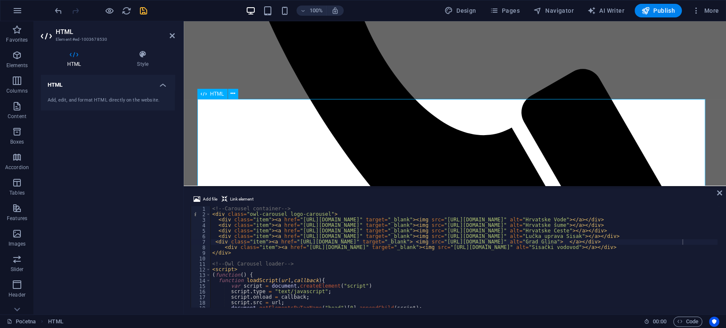
scroll to position [656, 0]
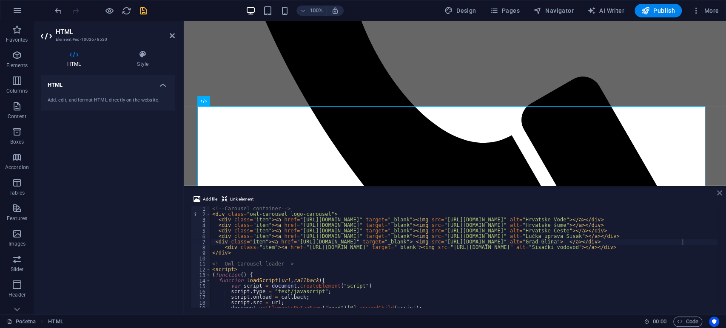
click at [719, 194] on icon at bounding box center [719, 193] width 5 height 7
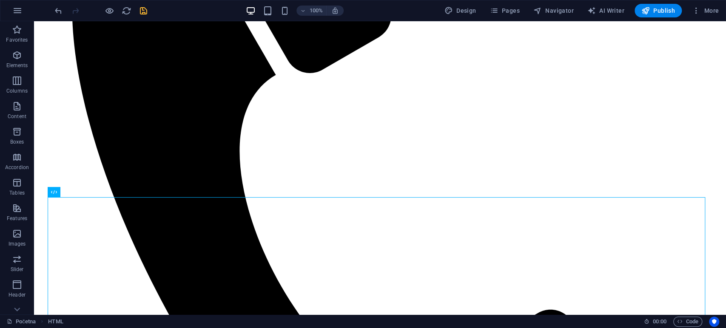
click at [148, 9] on span "save" at bounding box center [143, 11] width 10 height 10
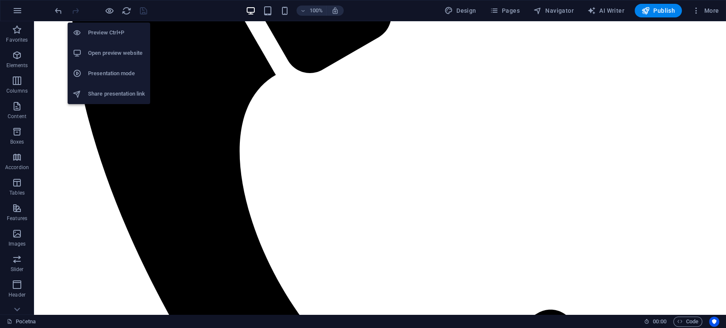
click at [114, 53] on h6 "Open preview website" at bounding box center [116, 53] width 57 height 10
click at [126, 59] on li "Open preview website" at bounding box center [109, 53] width 83 height 20
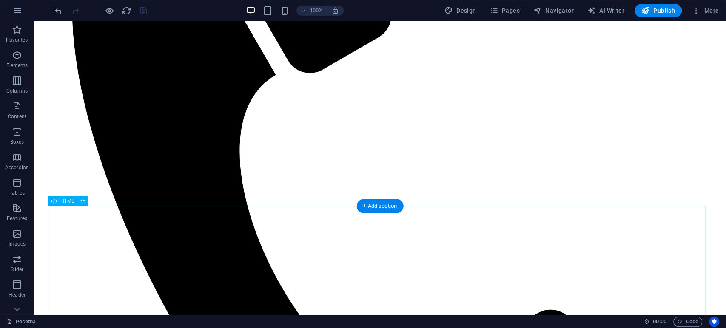
scroll to position [647, 0]
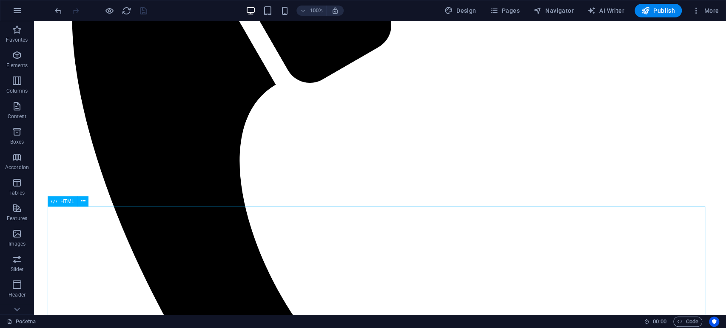
click at [71, 205] on div "HTML" at bounding box center [63, 202] width 30 height 10
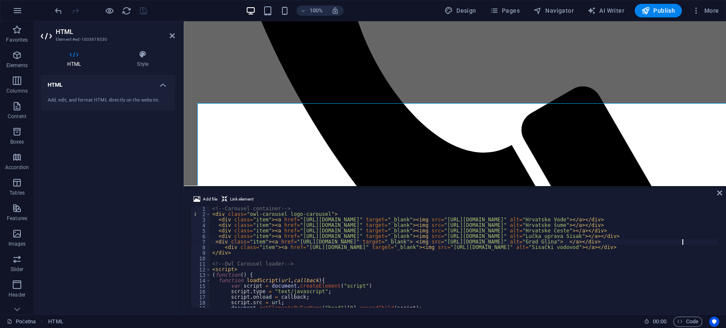
scroll to position [750, 0]
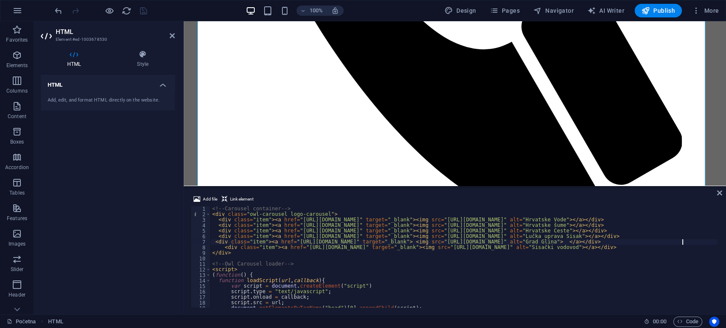
click at [342, 237] on div "<!-- Carousel container --> < div class = "owl-carousel logo-carousel" > < div …" at bounding box center [539, 261] width 657 height 111
type textarea "</script> <style>#ed-1003678530 { margin: 2rem; }</style>"
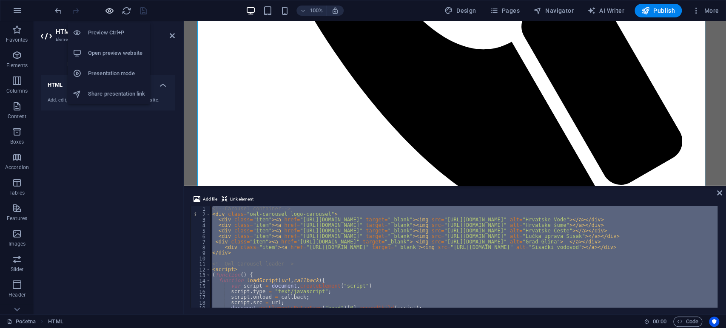
click at [109, 10] on icon "button" at bounding box center [110, 11] width 10 height 10
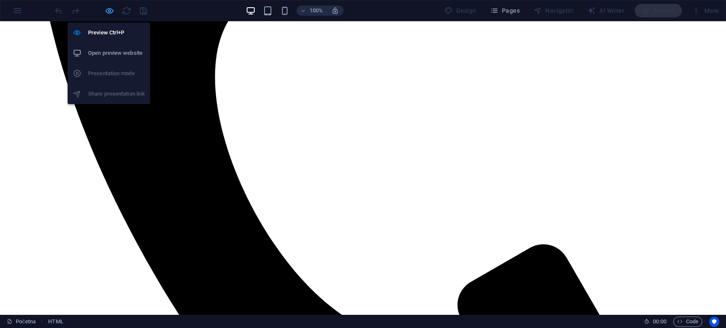
scroll to position [841, 0]
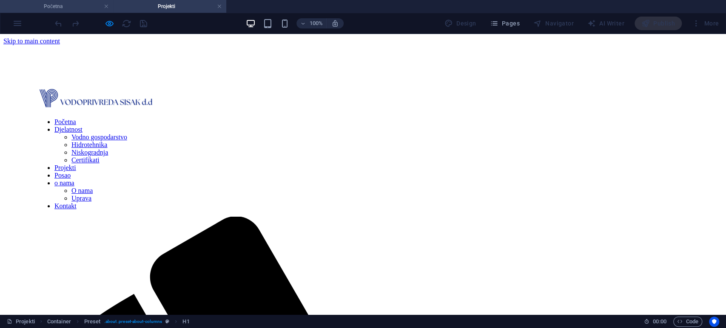
scroll to position [0, 0]
click at [111, 23] on icon "button" at bounding box center [110, 24] width 10 height 10
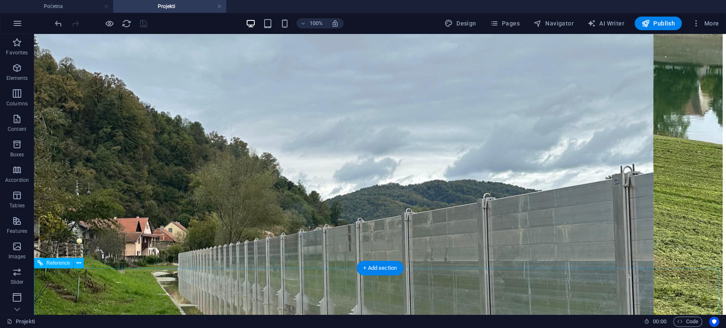
scroll to position [1882, 0]
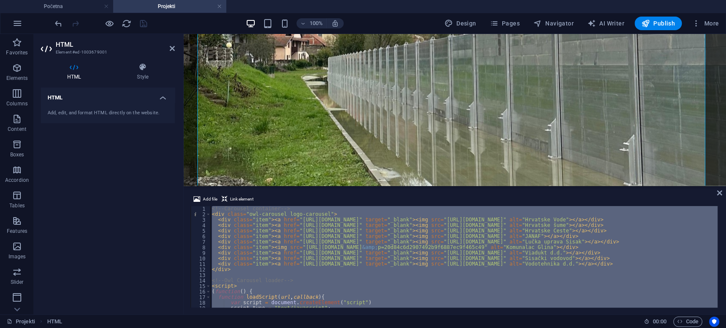
type textarea "<style>#ed-1003678530 { margin: 2rem; }</style>"
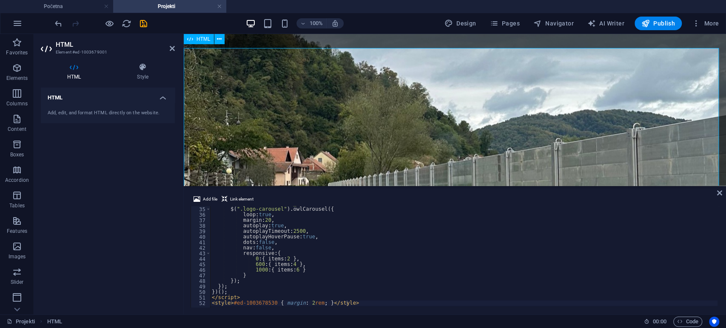
scroll to position [1754, 0]
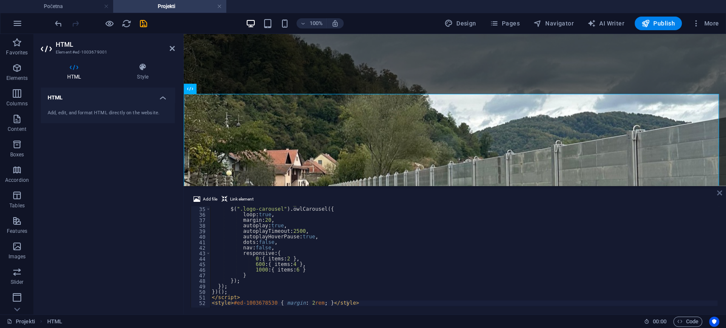
click at [719, 191] on icon at bounding box center [719, 193] width 5 height 7
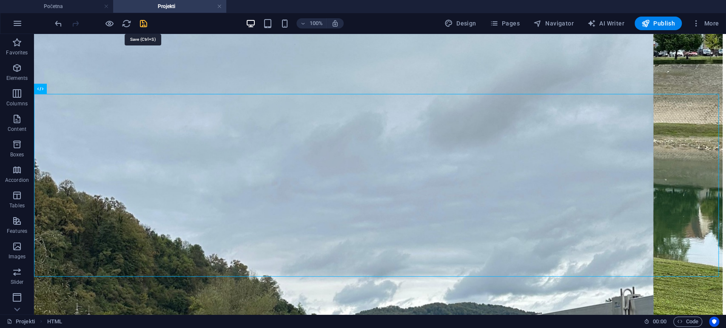
click at [144, 23] on icon "save" at bounding box center [144, 24] width 10 height 10
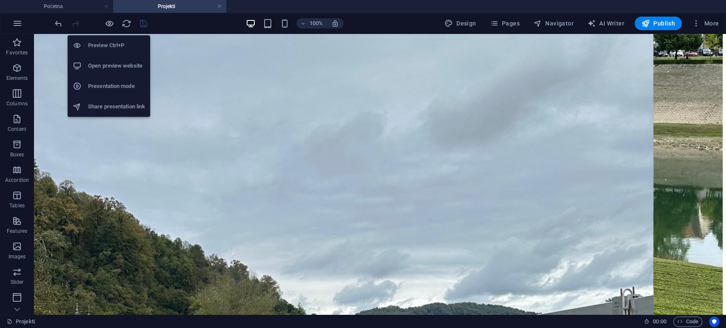
click at [117, 65] on h6 "Open preview website" at bounding box center [116, 66] width 57 height 10
click at [111, 22] on icon "button" at bounding box center [110, 24] width 10 height 10
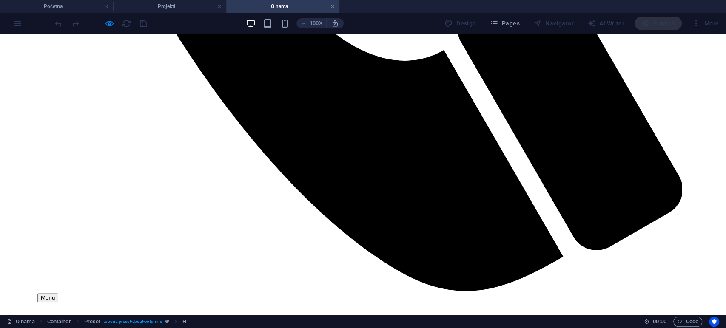
scroll to position [828, 0]
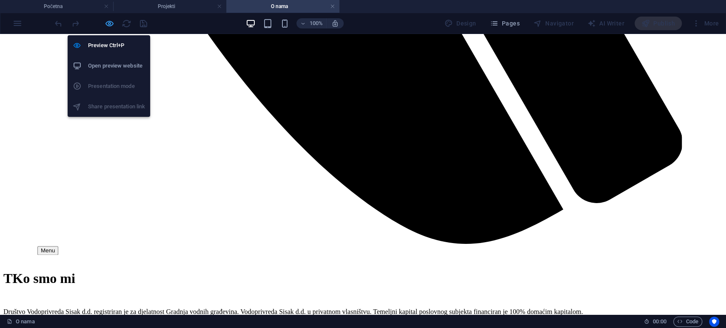
click at [110, 23] on icon "button" at bounding box center [110, 24] width 10 height 10
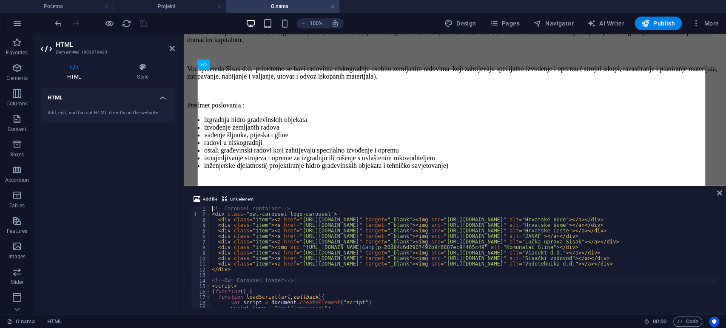
click at [325, 280] on div "<!-- Carousel container --> < div class = "owl-carousel logo-carousel" > < div …" at bounding box center [538, 261] width 657 height 111
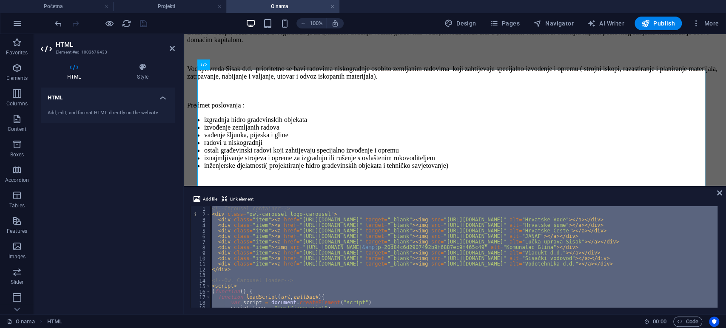
type textarea "<style>#ed-1003678530 { margin: 2rem; }</style>"
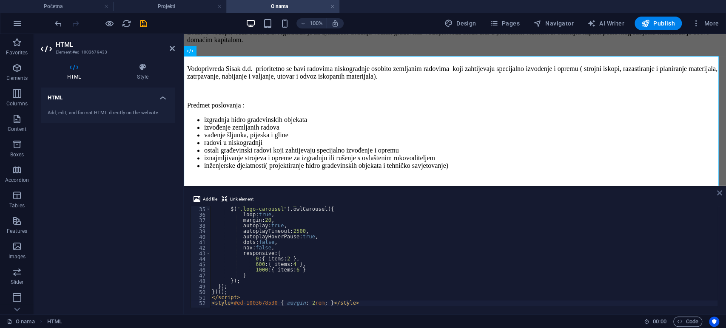
click at [717, 194] on icon at bounding box center [719, 193] width 5 height 7
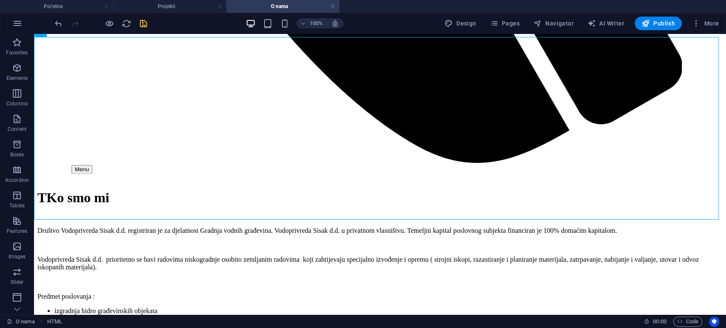
click at [148, 22] on span "save" at bounding box center [143, 24] width 10 height 10
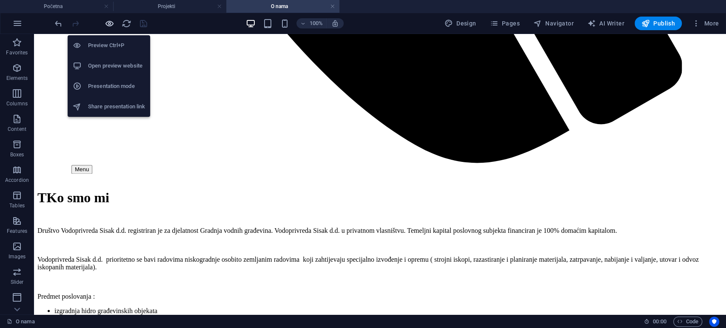
click at [108, 23] on icon "button" at bounding box center [110, 24] width 10 height 10
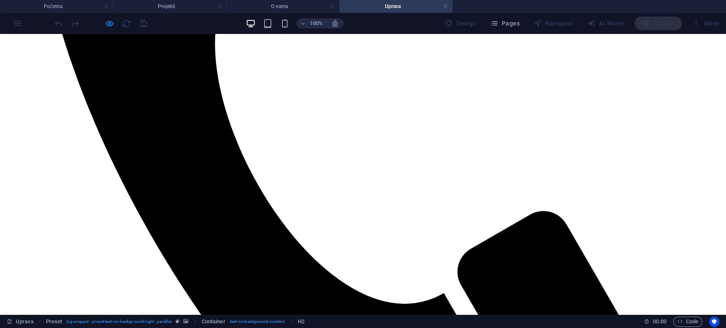
scroll to position [502, 0]
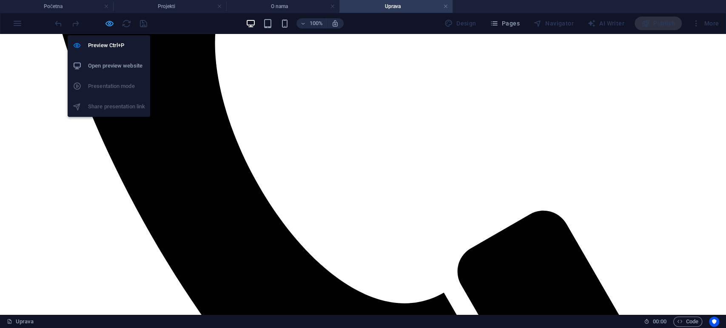
click at [107, 24] on icon "button" at bounding box center [110, 24] width 10 height 10
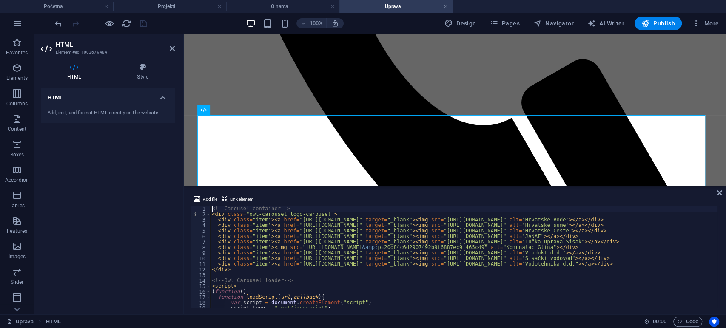
click at [319, 235] on div "<!-- Carousel container --> < div class = "owl-carousel logo-carousel" > < div …" at bounding box center [538, 261] width 657 height 111
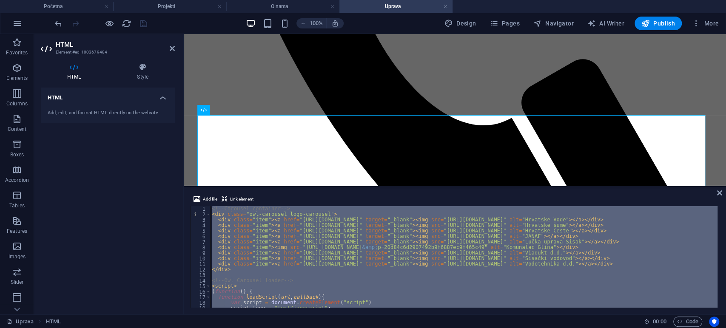
type textarea "<style>#ed-1003678530 { margin: 2rem; }</style>"
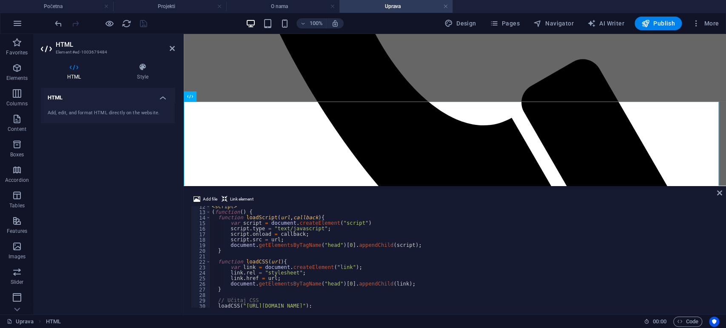
scroll to position [0, 0]
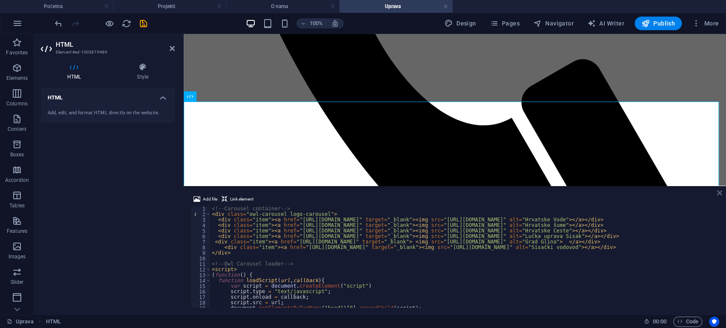
click at [718, 194] on icon at bounding box center [719, 193] width 5 height 7
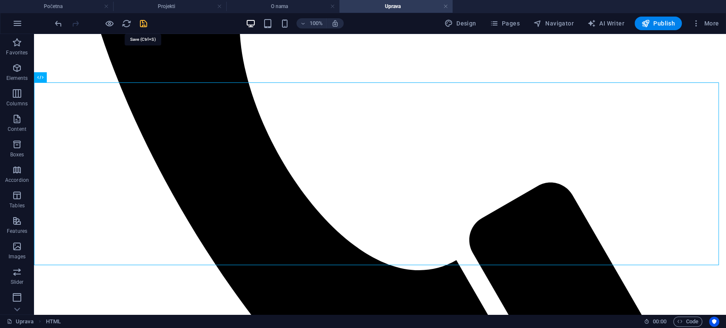
click at [140, 26] on icon "save" at bounding box center [144, 24] width 10 height 10
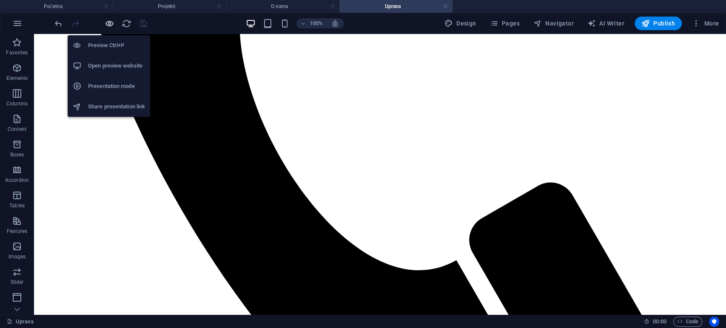
click at [108, 26] on icon "button" at bounding box center [110, 24] width 10 height 10
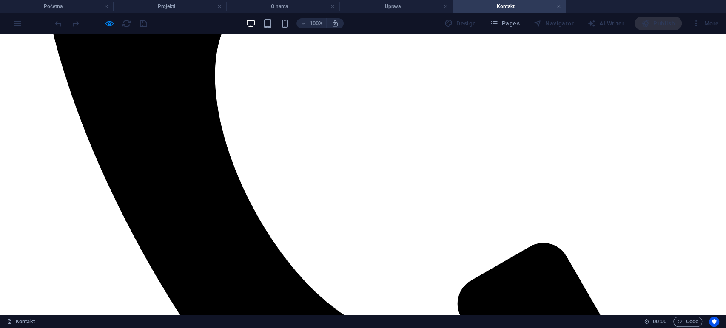
scroll to position [466, 0]
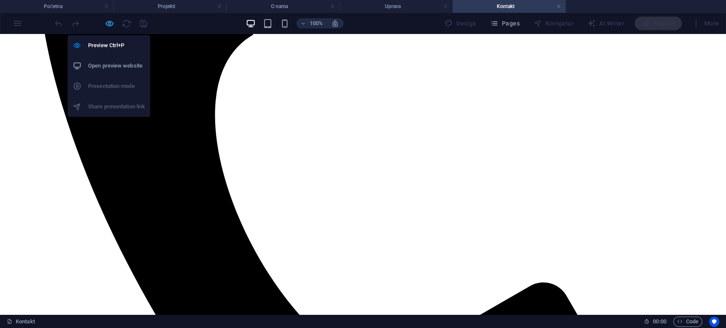
click at [108, 26] on icon "button" at bounding box center [110, 24] width 10 height 10
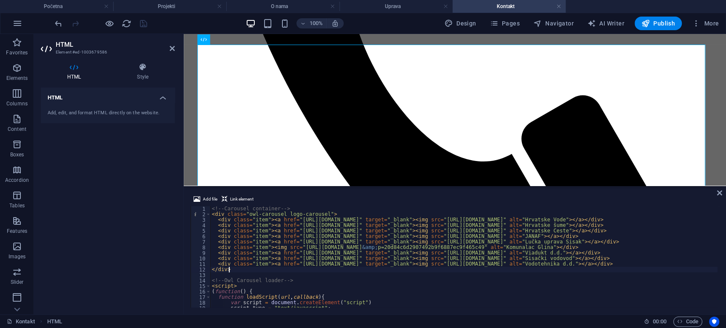
click at [306, 268] on div "<!-- Carousel container --> < div class = "owl-carousel logo-carousel" > < div …" at bounding box center [538, 261] width 657 height 111
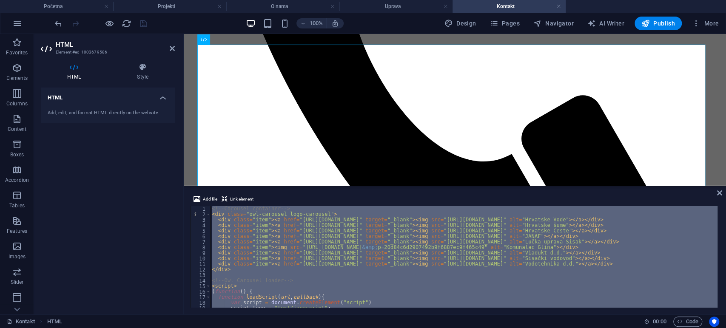
type textarea "<style>#ed-1003678530 { margin: 2rem; }</style>"
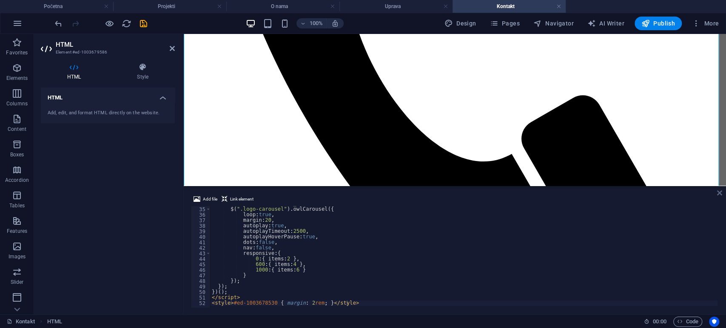
click at [718, 193] on icon at bounding box center [719, 193] width 5 height 7
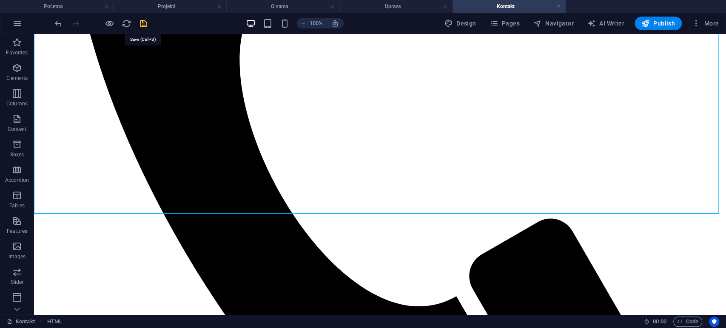
click at [143, 20] on icon "save" at bounding box center [144, 24] width 10 height 10
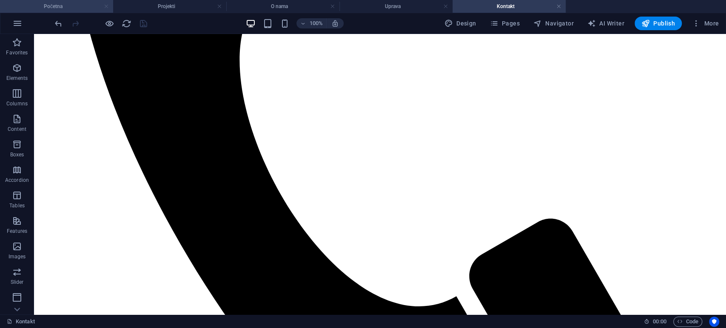
click at [106, 7] on link at bounding box center [106, 7] width 5 height 8
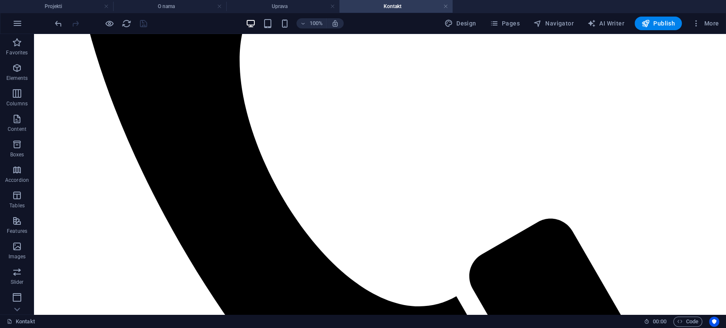
click at [106, 7] on link at bounding box center [106, 7] width 5 height 8
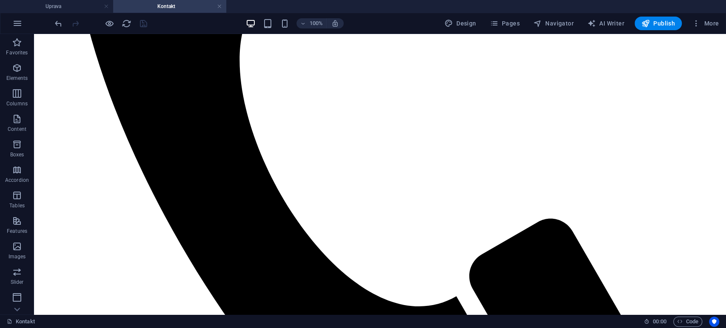
click at [106, 7] on link at bounding box center [106, 7] width 5 height 8
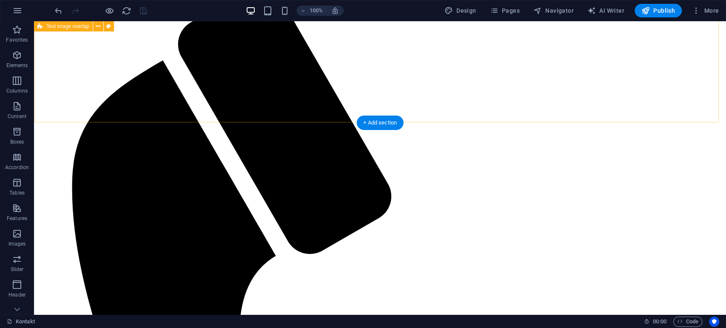
scroll to position [184, 0]
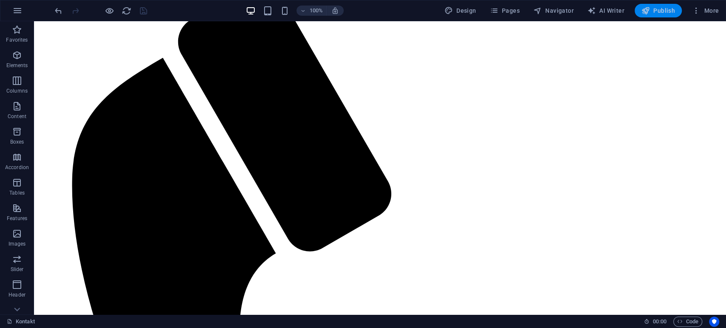
click at [659, 17] on button "Publish" at bounding box center [658, 11] width 47 height 14
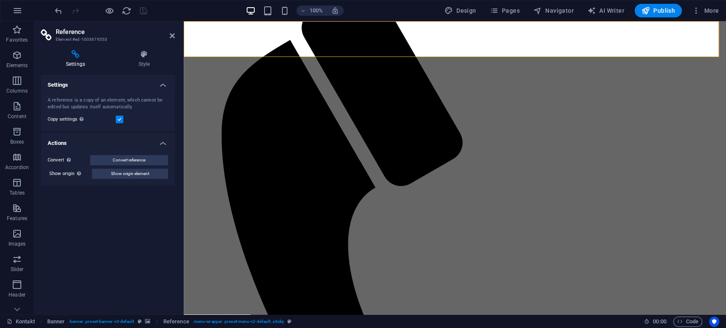
click at [163, 40] on header "Reference Element #ed-1003679553" at bounding box center [108, 32] width 134 height 22
click at [181, 33] on aside "Reference Element #ed-1003679553 Settings Style Settings A reference is a copy …" at bounding box center [109, 168] width 150 height 294
click at [177, 33] on aside "Reference Element #ed-1003679553 Settings Style Settings A reference is a copy …" at bounding box center [109, 168] width 150 height 294
click at [174, 33] on icon at bounding box center [172, 35] width 5 height 7
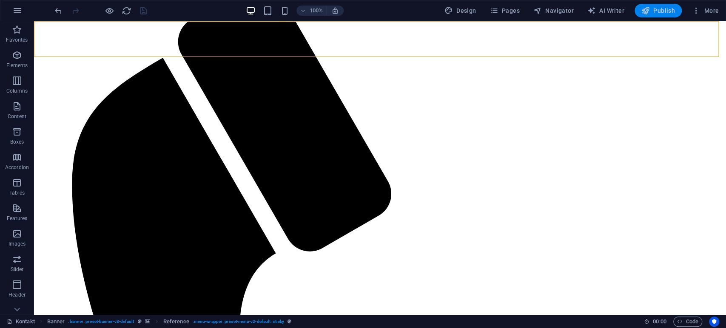
click at [657, 13] on span "Publish" at bounding box center [659, 10] width 34 height 9
